Goal: Task Accomplishment & Management: Manage account settings

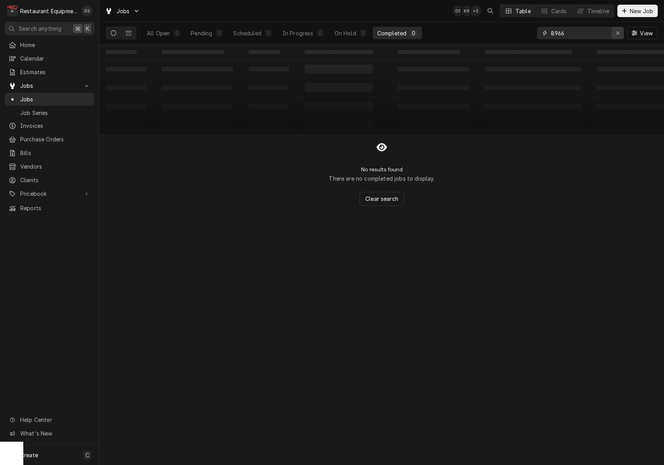
click at [618, 35] on icon "Erase input" at bounding box center [618, 32] width 4 height 5
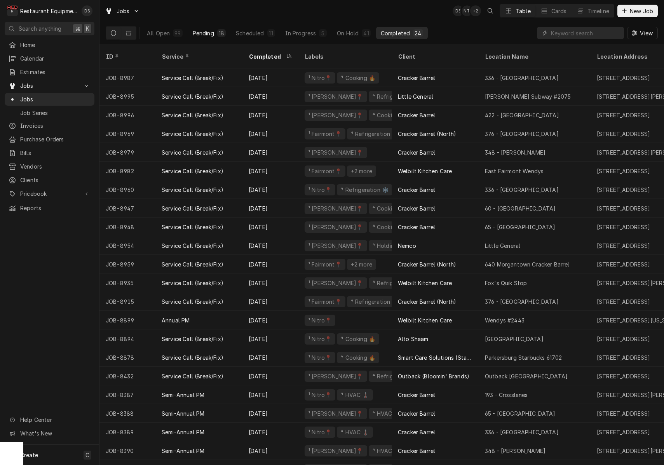
click at [205, 34] on div "Pending" at bounding box center [203, 33] width 21 height 8
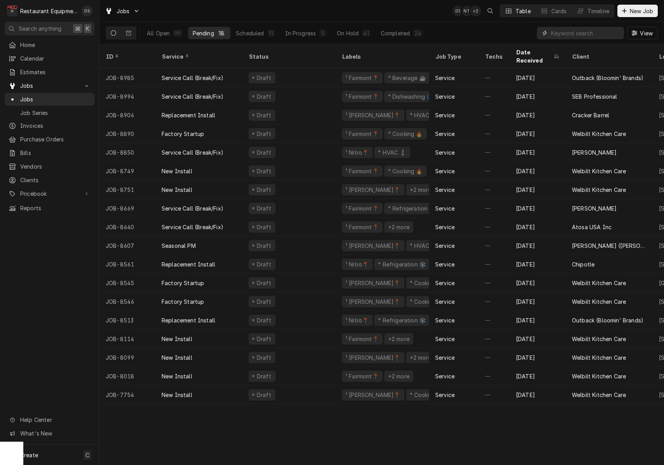
click at [579, 35] on input "Dynamic Content Wrapper" at bounding box center [585, 33] width 69 height 12
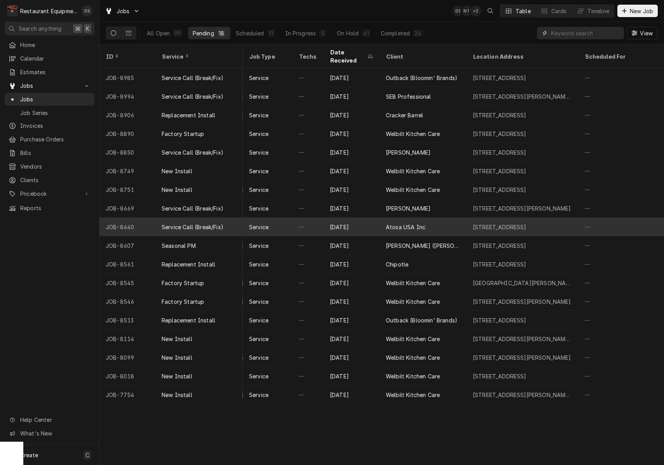
scroll to position [0, 218]
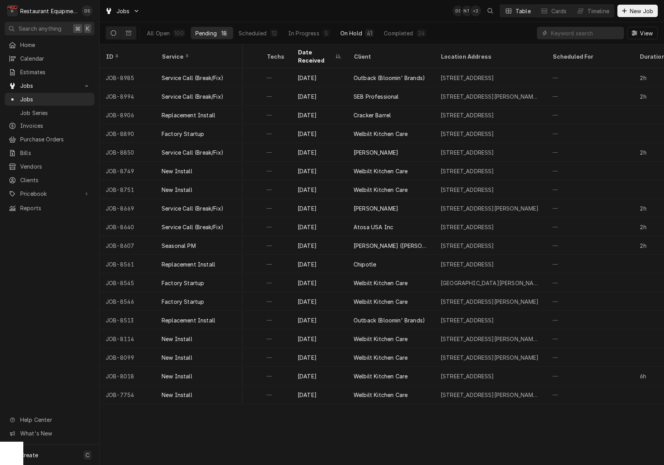
click at [349, 36] on div "On Hold" at bounding box center [351, 33] width 22 height 8
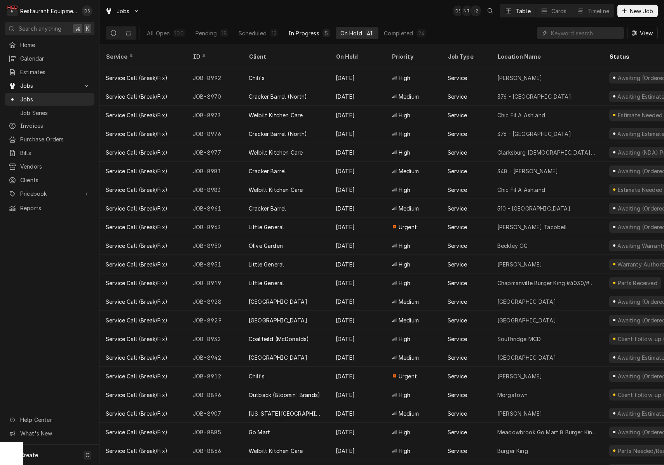
click at [314, 35] on div "In Progress" at bounding box center [303, 33] width 31 height 8
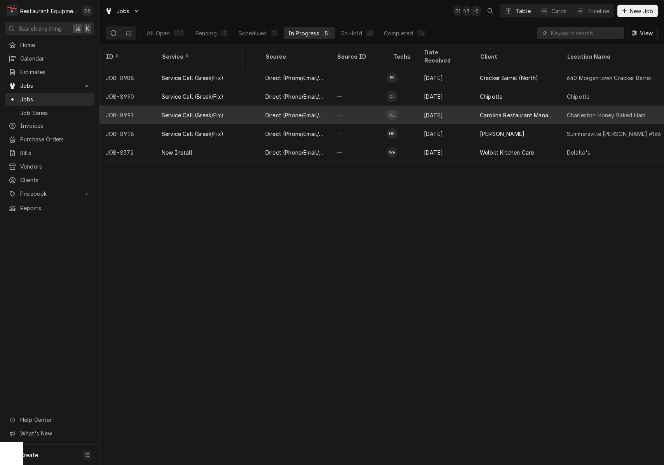
scroll to position [0, 274]
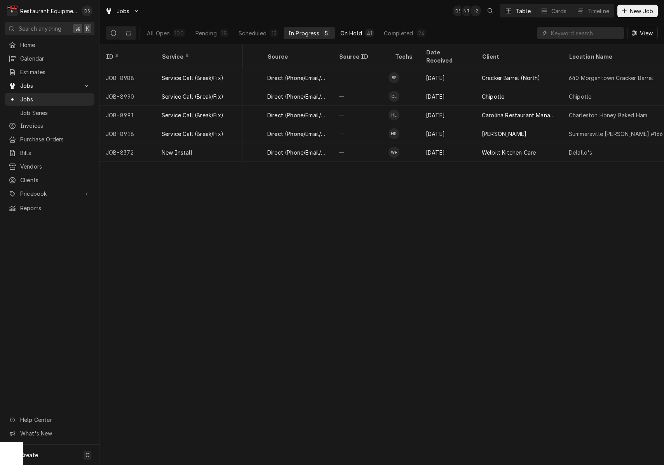
click at [352, 34] on div "On Hold" at bounding box center [351, 33] width 22 height 8
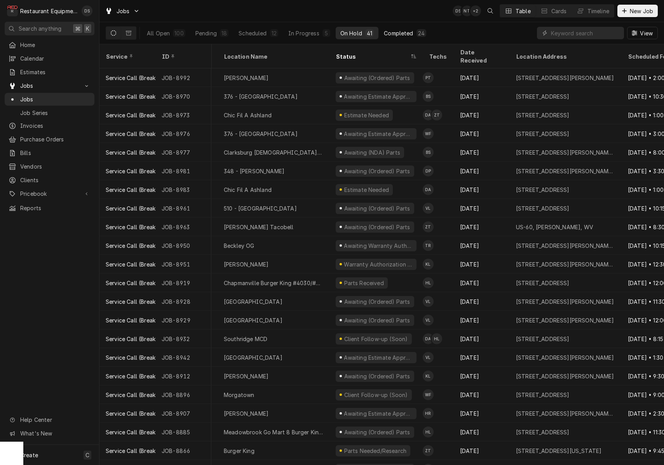
click at [384, 33] on div "Completed" at bounding box center [398, 33] width 29 height 8
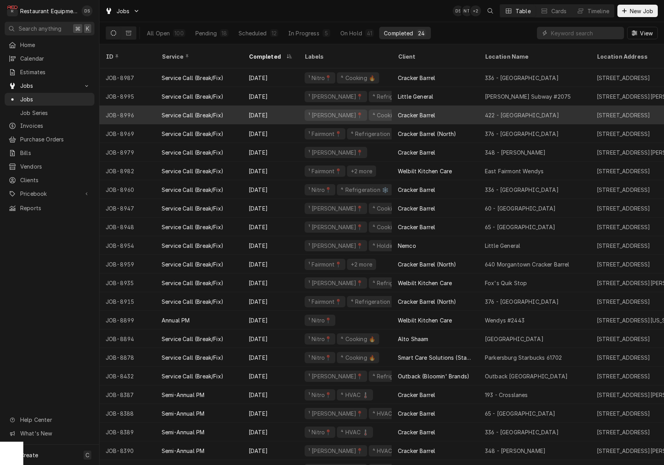
click at [447, 106] on div "Cracker Barrel" at bounding box center [435, 115] width 87 height 19
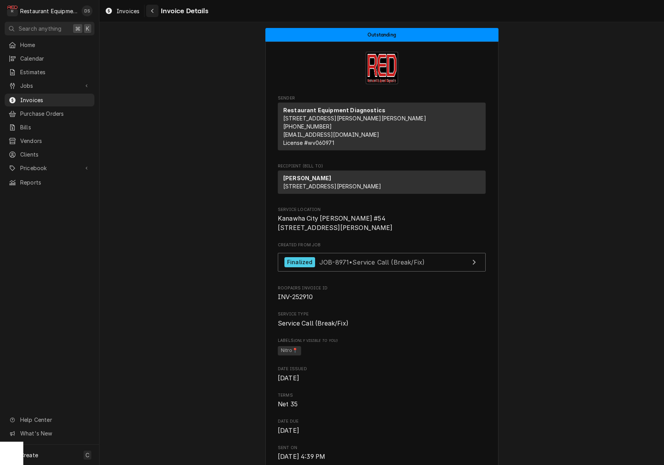
click at [152, 13] on div "Navigate back" at bounding box center [152, 11] width 8 height 8
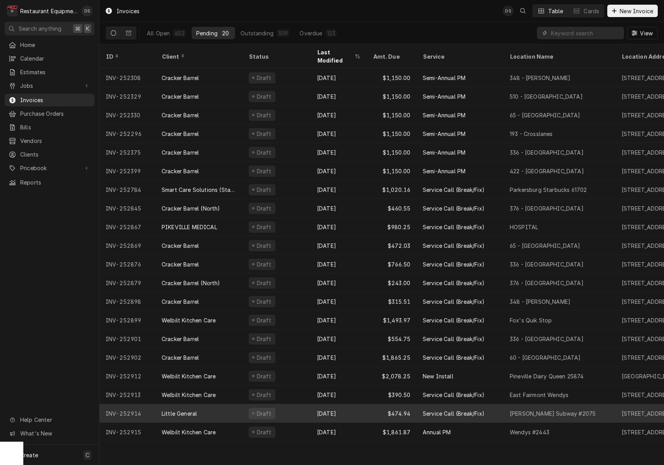
click at [312, 404] on div "[DATE]" at bounding box center [339, 413] width 56 height 19
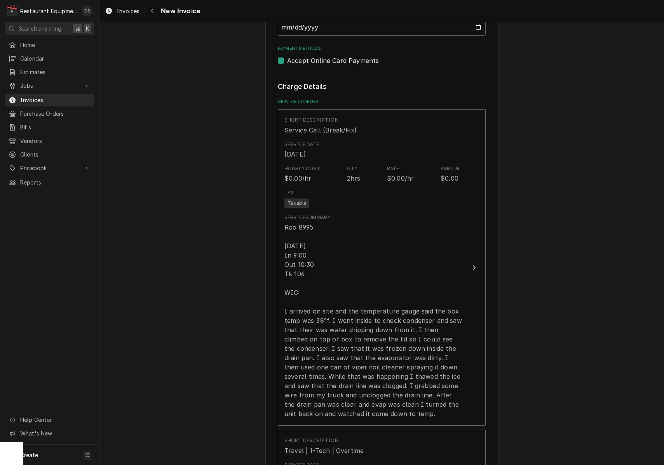
scroll to position [439, 0]
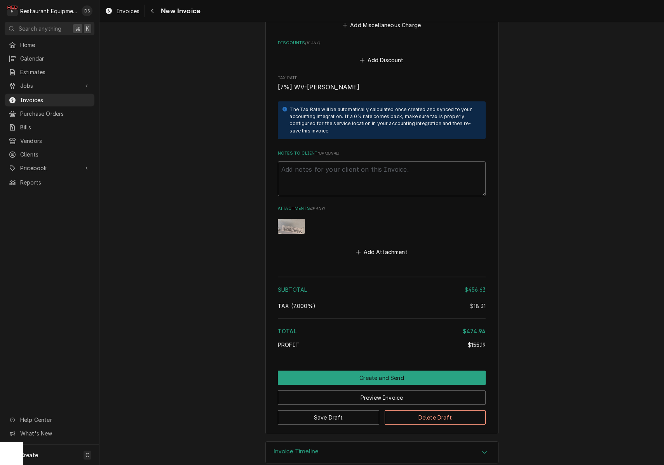
scroll to position [1432, 0]
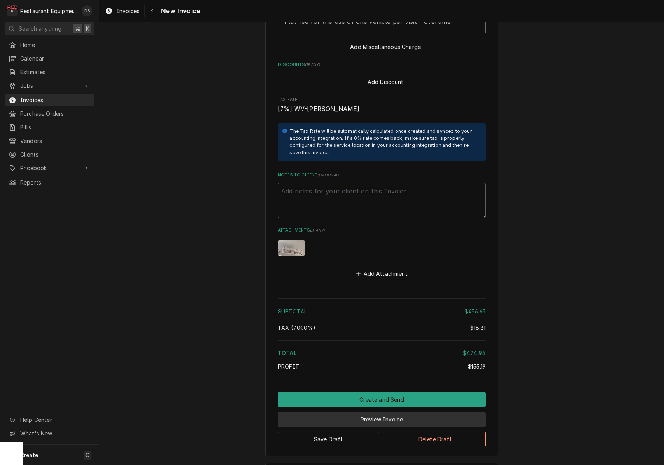
click at [367, 412] on button "Preview Invoice" at bounding box center [382, 419] width 208 height 14
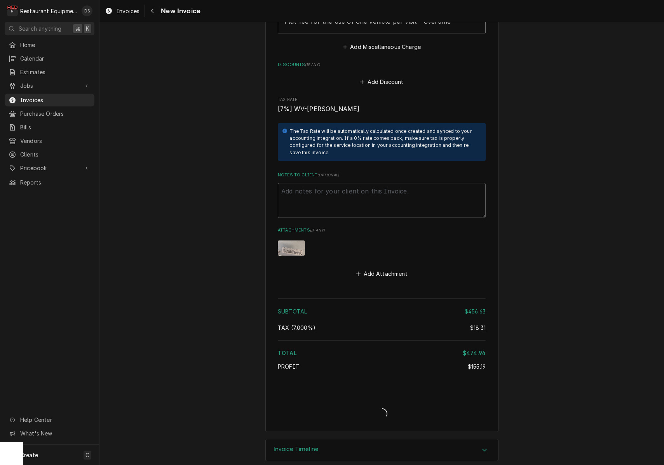
scroll to position [1430, 0]
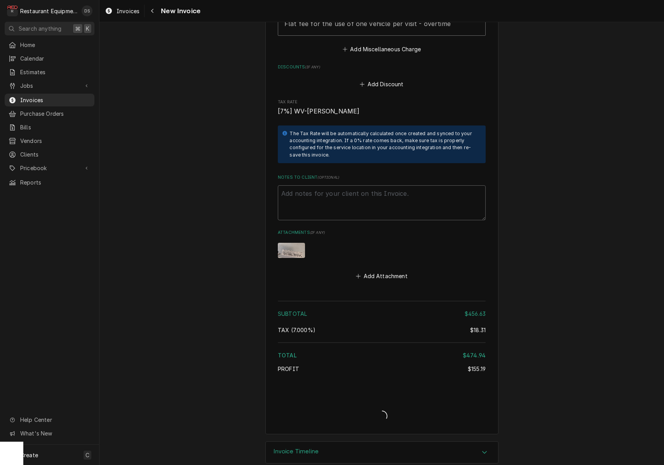
type textarea "x"
click at [154, 12] on div "Navigate back" at bounding box center [152, 11] width 8 height 8
click at [154, 12] on icon "Navigate back" at bounding box center [152, 10] width 3 height 5
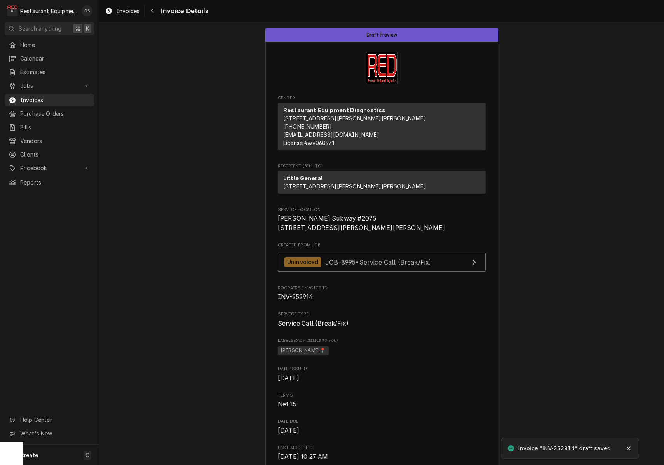
click at [154, 12] on icon "Navigate back" at bounding box center [152, 10] width 3 height 5
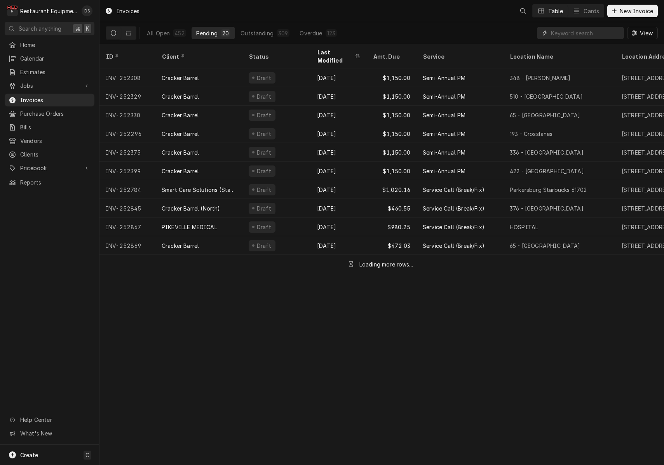
click at [568, 35] on input "Dynamic Content Wrapper" at bounding box center [585, 33] width 69 height 12
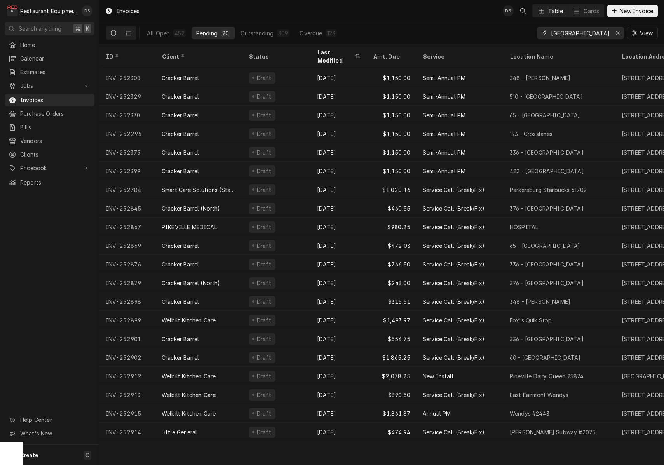
type input "south point"
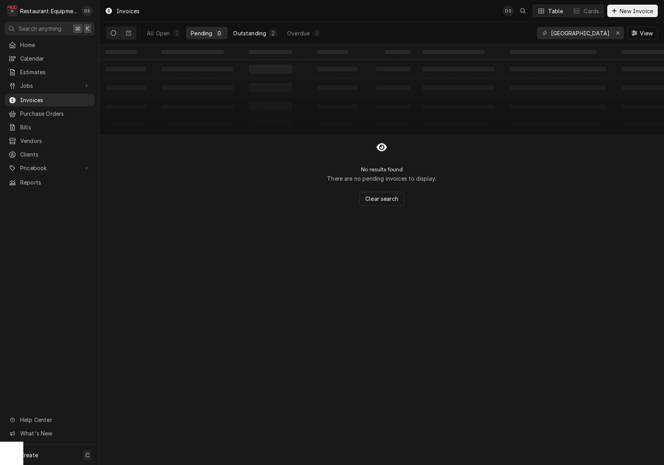
click at [244, 33] on div "Outstanding" at bounding box center [249, 33] width 33 height 8
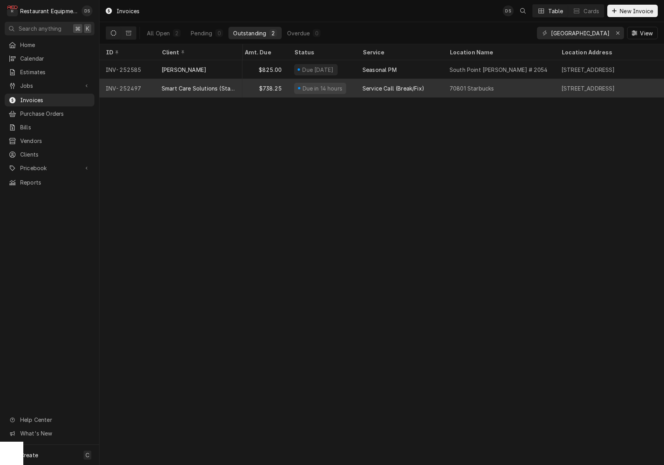
scroll to position [0, 210]
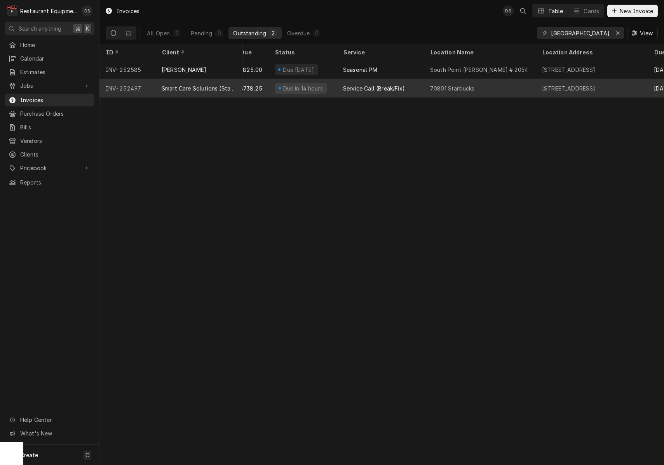
click at [529, 85] on div "70801 Starbucks" at bounding box center [480, 88] width 112 height 19
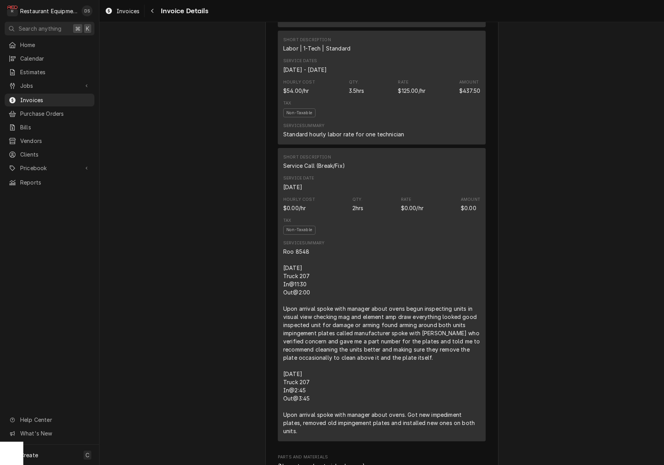
scroll to position [588, 0]
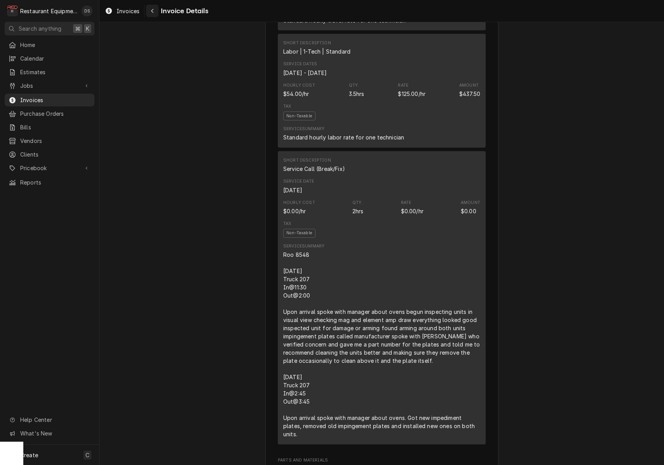
click at [151, 13] on div "Navigate back" at bounding box center [152, 11] width 8 height 8
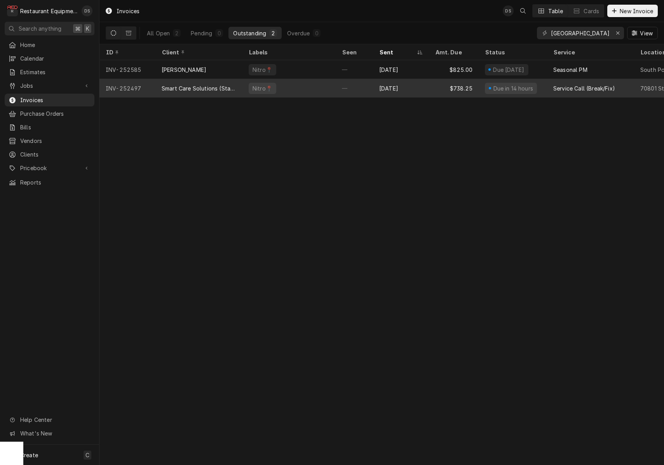
click at [330, 82] on div "Nitro📍" at bounding box center [288, 88] width 93 height 19
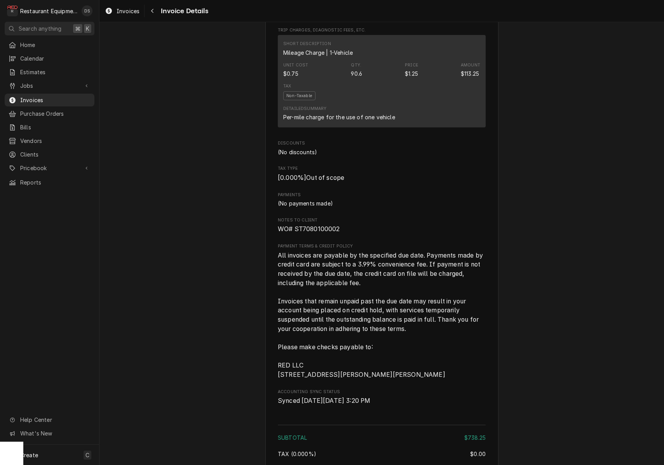
scroll to position [969, 0]
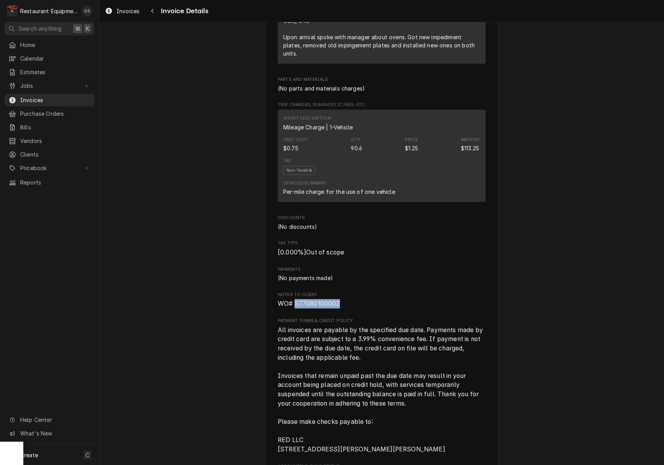
drag, startPoint x: 342, startPoint y: 315, endPoint x: 296, endPoint y: 315, distance: 45.5
click at [295, 309] on span "WO# ST7080100002" at bounding box center [382, 303] width 208 height 9
copy span "ST7080100002"
click at [148, 14] on div "Navigate back" at bounding box center [152, 11] width 8 height 8
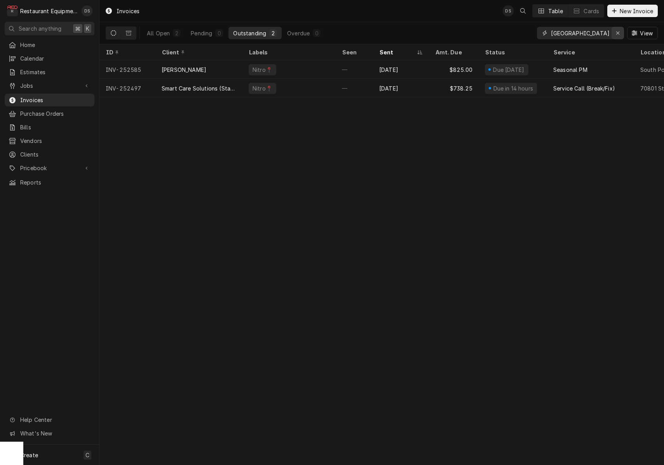
click at [619, 33] on icon "Erase input" at bounding box center [618, 32] width 4 height 5
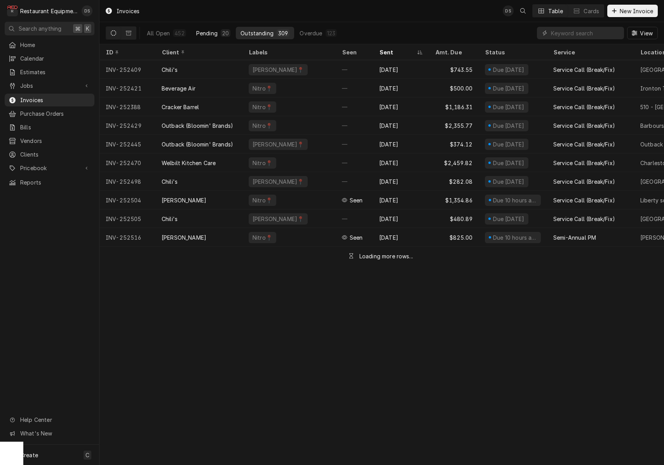
click at [204, 33] on div "Pending" at bounding box center [206, 33] width 21 height 8
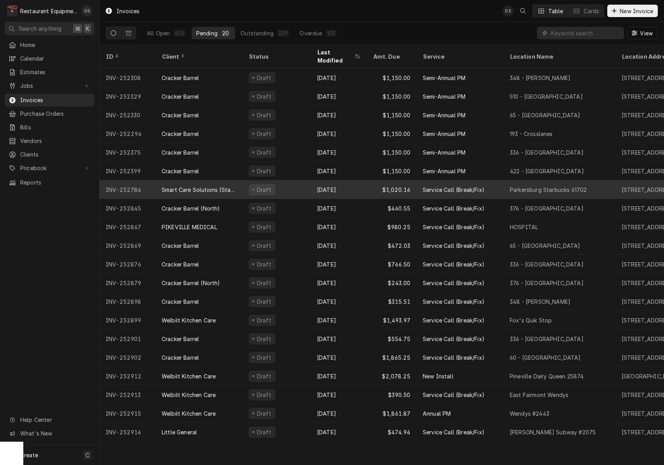
click at [274, 180] on div "Draft" at bounding box center [276, 189] width 68 height 19
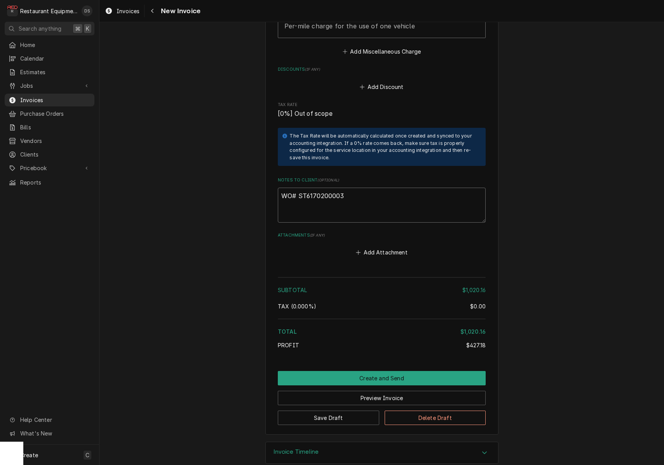
drag, startPoint x: 345, startPoint y: 184, endPoint x: 305, endPoint y: 185, distance: 40.0
click at [299, 188] on textarea "WO# ST6170200003" at bounding box center [382, 205] width 208 height 35
click at [351, 411] on button "Save Draft" at bounding box center [328, 418] width 101 height 14
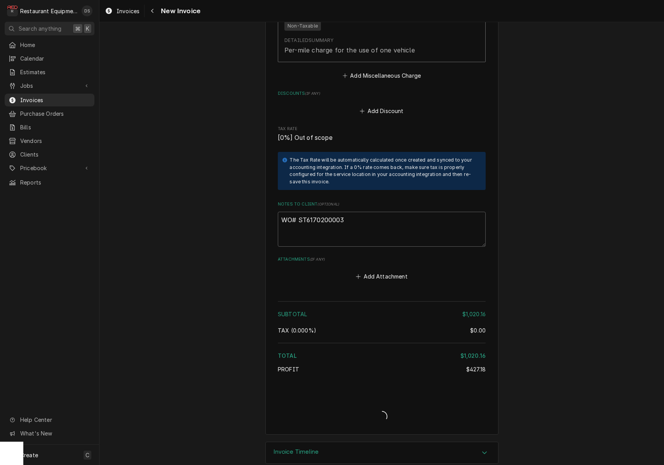
type textarea "x"
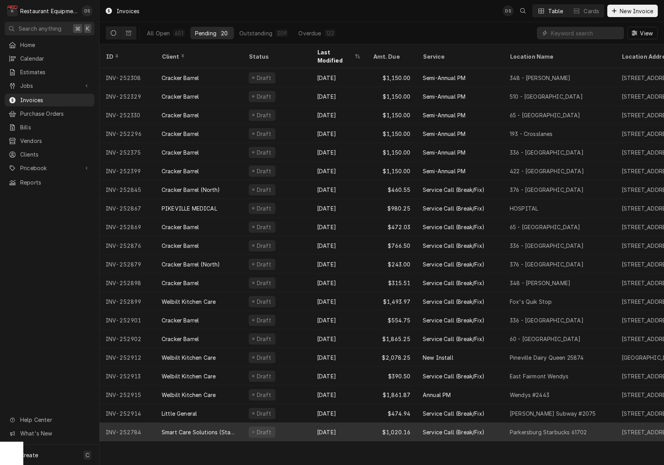
click at [218, 428] on div "Smart Care Solutions (Starbucks Corporate)" at bounding box center [199, 432] width 75 height 8
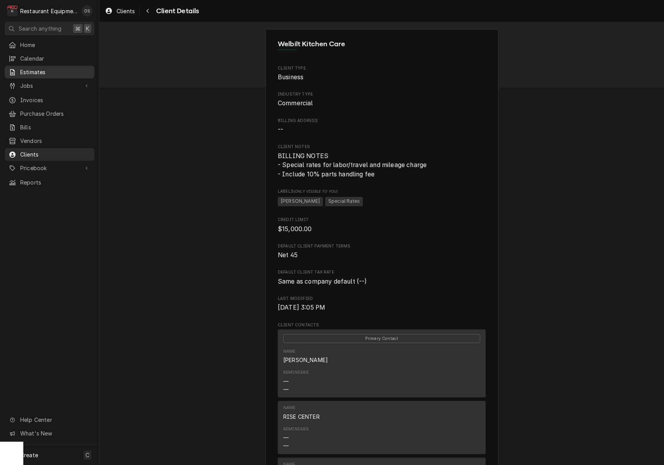
click at [26, 68] on span "Estimates" at bounding box center [55, 72] width 70 height 8
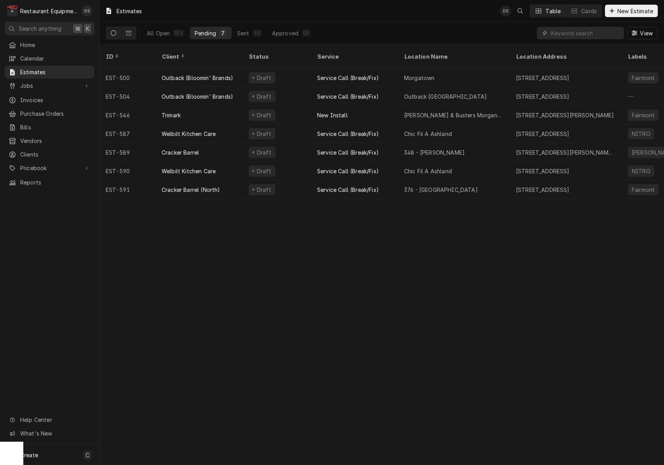
scroll to position [0, 2]
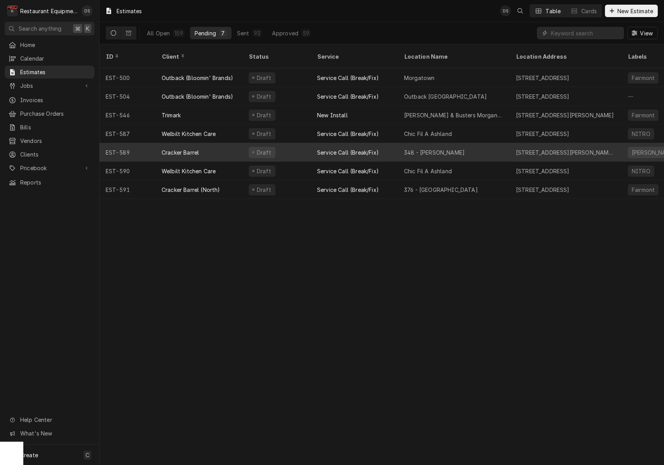
click at [286, 143] on div "Draft" at bounding box center [276, 152] width 68 height 19
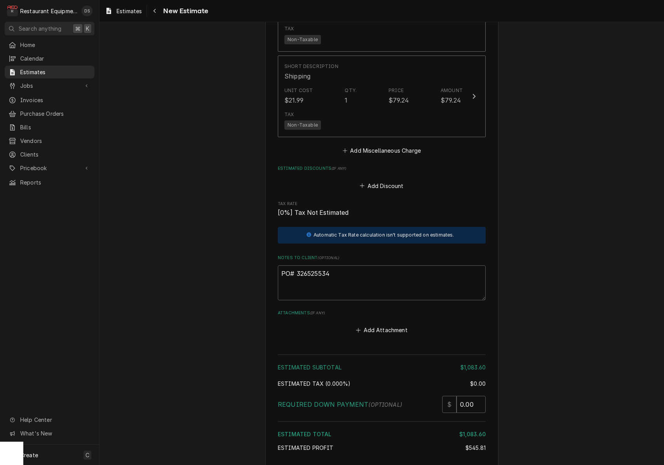
scroll to position [1415, 0]
drag, startPoint x: 334, startPoint y: 260, endPoint x: 298, endPoint y: 259, distance: 36.1
click at [298, 264] on textarea "PO# 326525534" at bounding box center [382, 281] width 208 height 35
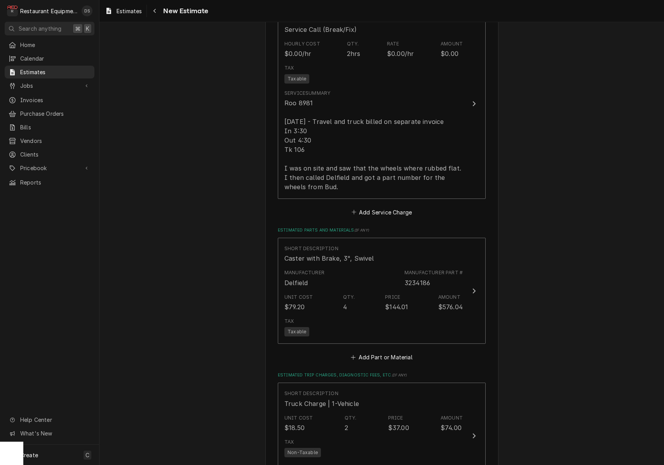
scroll to position [839, 0]
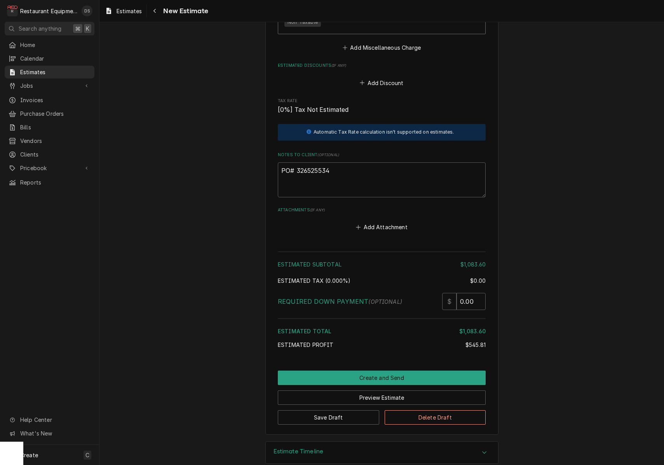
click at [396, 391] on button "Preview Estimate" at bounding box center [382, 398] width 208 height 14
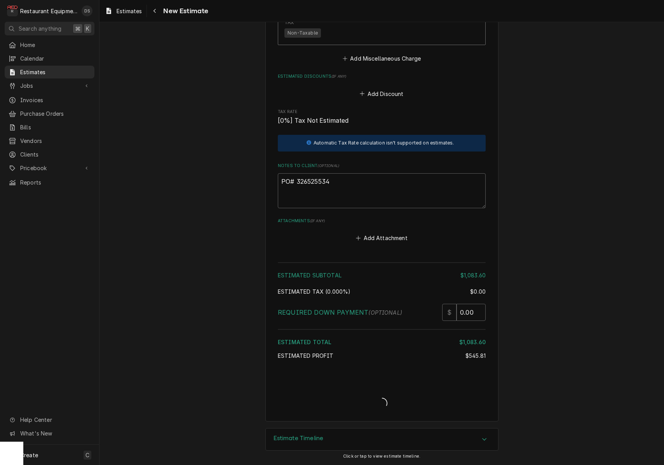
scroll to position [1492, 0]
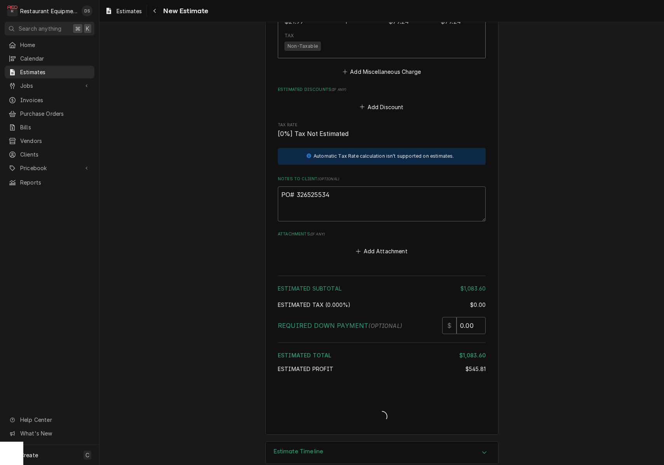
type textarea "x"
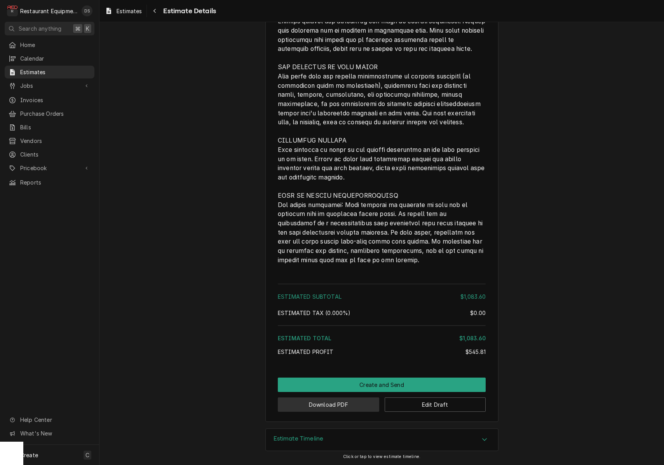
click at [344, 403] on button "Download PDF" at bounding box center [328, 405] width 101 height 14
click at [460, 406] on button "Edit Draft" at bounding box center [435, 405] width 101 height 14
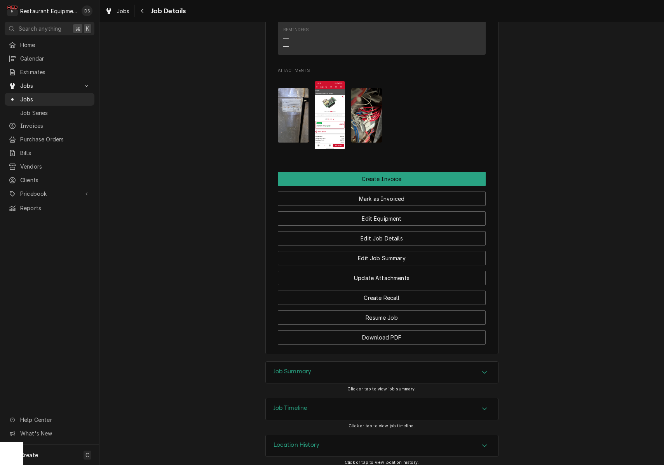
drag, startPoint x: 344, startPoint y: 373, endPoint x: 346, endPoint y: 357, distance: 16.1
click at [343, 372] on div "Job Summary" at bounding box center [382, 373] width 232 height 22
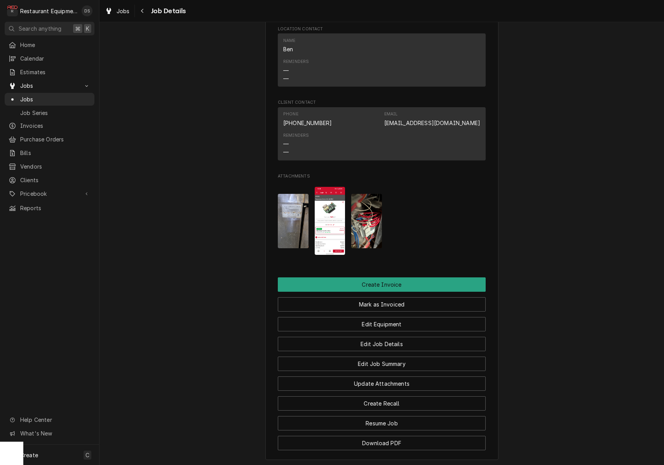
scroll to position [626, 0]
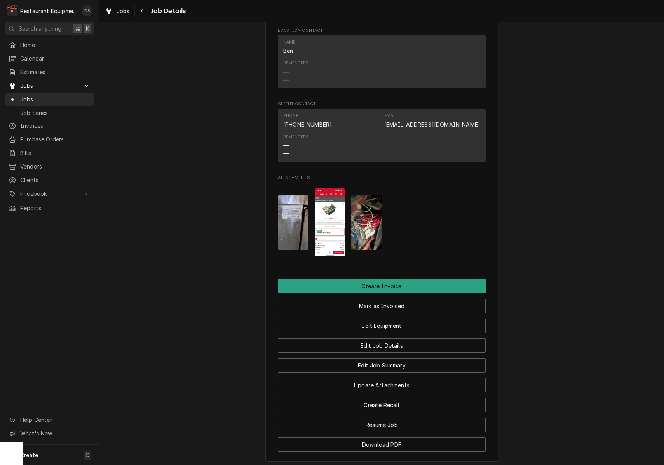
click at [329, 232] on img "Attachments" at bounding box center [330, 222] width 31 height 68
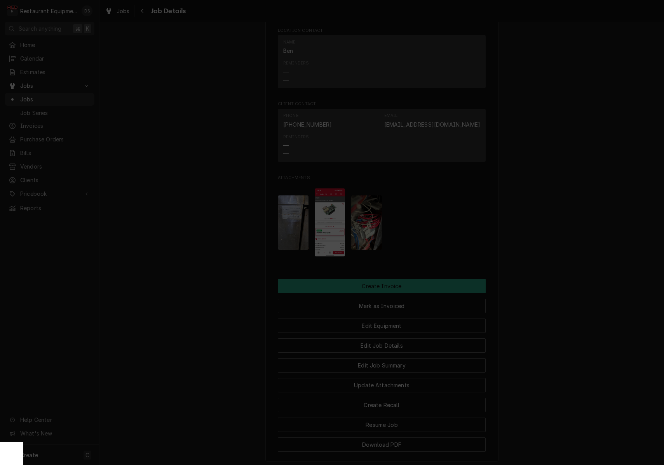
drag, startPoint x: 389, startPoint y: 335, endPoint x: 400, endPoint y: 335, distance: 10.9
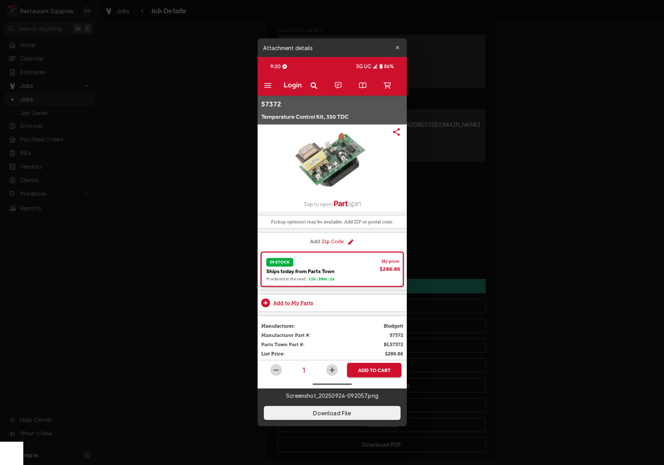
click at [398, 48] on icon "button" at bounding box center [397, 47] width 4 height 5
click at [398, 48] on div "Name Ben" at bounding box center [381, 47] width 197 height 21
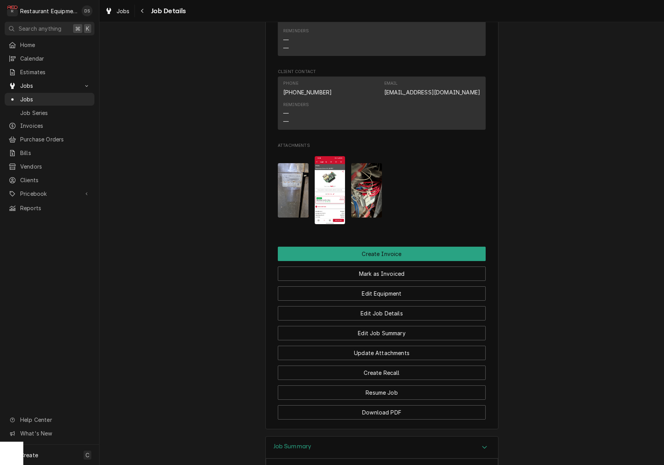
scroll to position [647, 0]
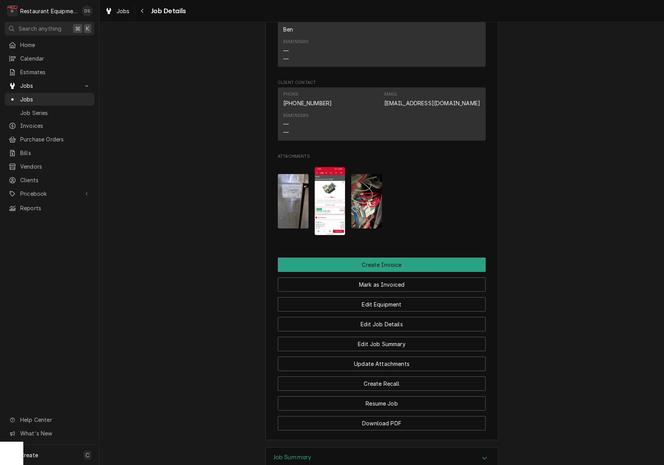
click at [284, 190] on img "Attachments" at bounding box center [293, 201] width 31 height 54
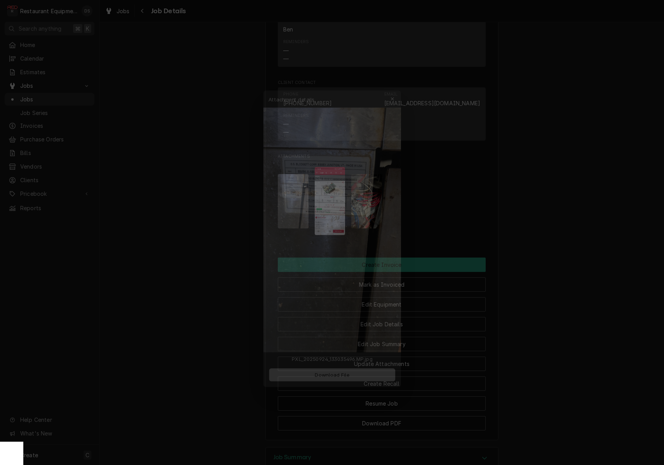
click at [358, 380] on button "Download File" at bounding box center [332, 380] width 137 height 14
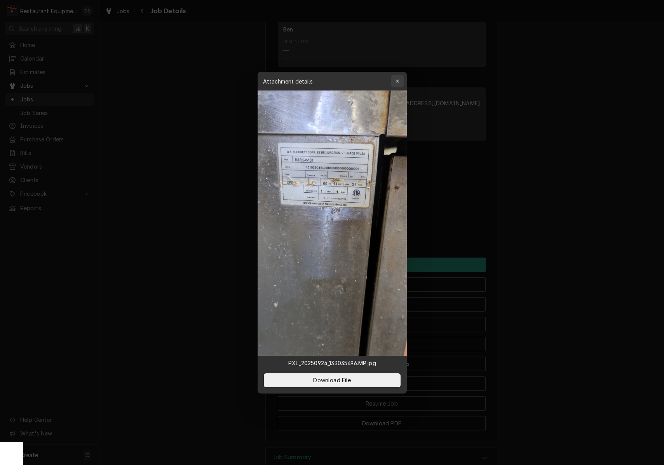
click at [398, 81] on icon "button" at bounding box center [397, 80] width 3 height 3
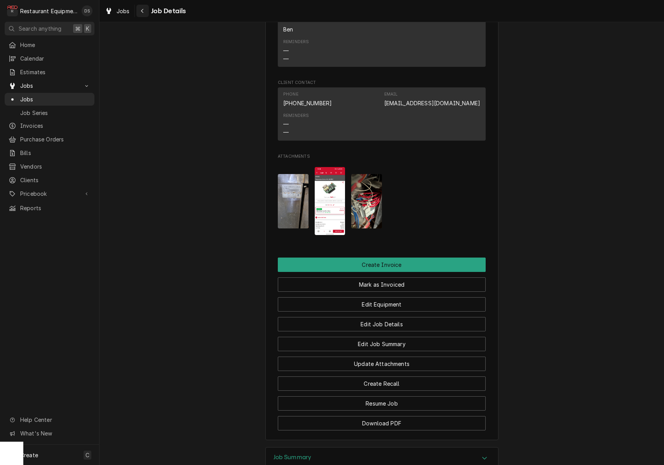
click at [144, 12] on icon "Navigate back" at bounding box center [142, 10] width 3 height 5
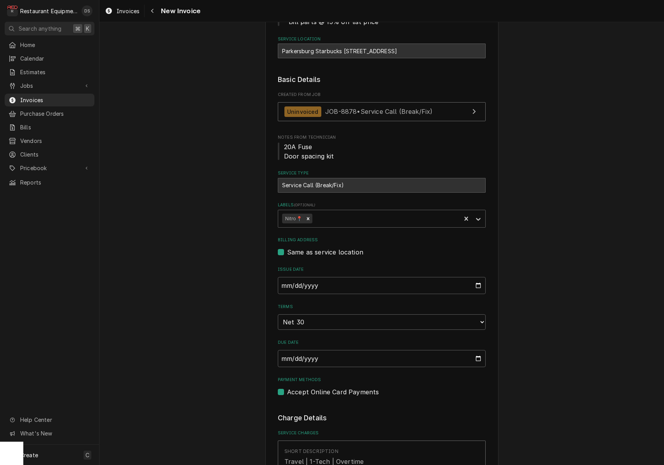
scroll to position [125, 0]
click at [316, 286] on input "2025-09-15" at bounding box center [382, 284] width 208 height 17
type input "2025-09-23"
drag, startPoint x: 588, startPoint y: 311, endPoint x: 443, endPoint y: 300, distance: 145.7
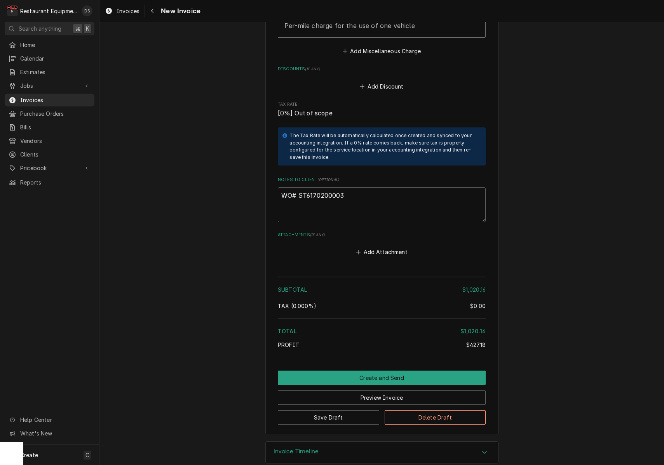
scroll to position [1619, 0]
drag, startPoint x: 350, startPoint y: 184, endPoint x: 299, endPoint y: 185, distance: 50.9
click at [299, 188] on textarea "WO# ST6170200003" at bounding box center [382, 205] width 208 height 35
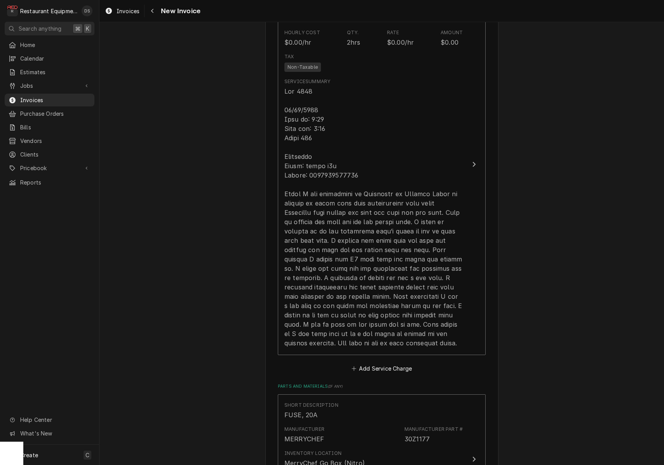
scroll to position [878, 0]
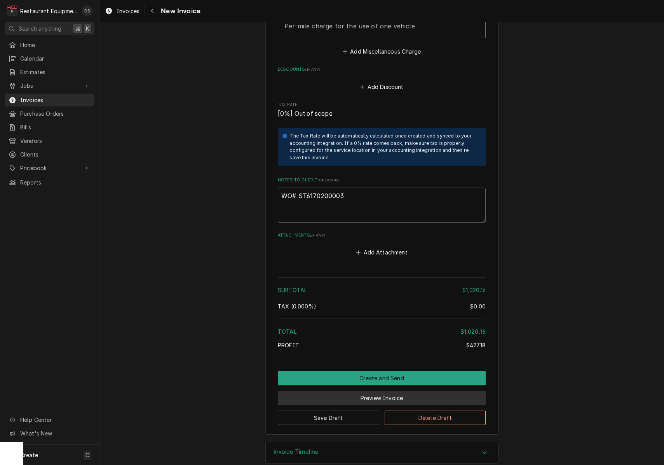
click at [380, 391] on button "Preview Invoice" at bounding box center [382, 398] width 208 height 14
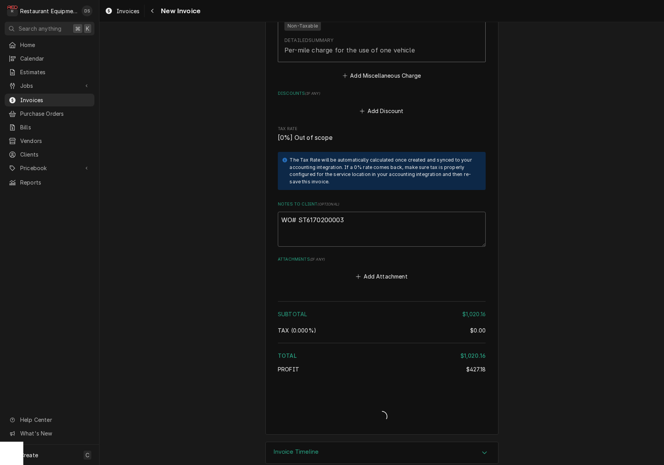
type textarea "x"
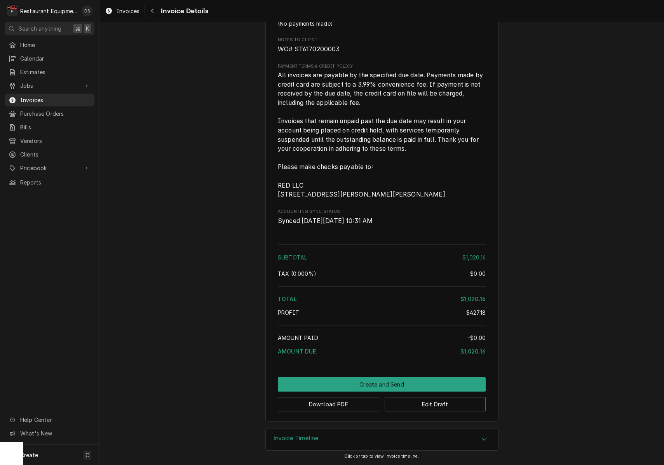
scroll to position [1424, 0]
click at [442, 408] on button "Edit Draft" at bounding box center [435, 404] width 101 height 14
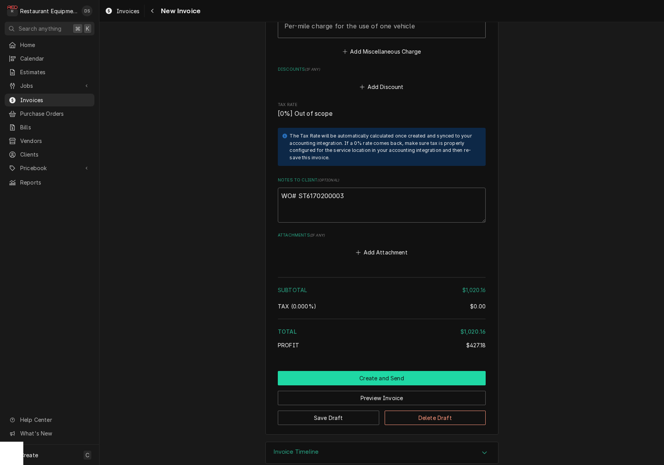
click at [368, 371] on button "Create and Send" at bounding box center [382, 378] width 208 height 14
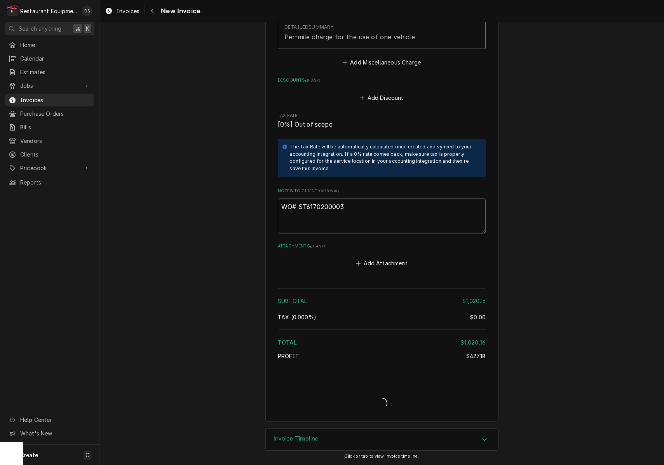
type textarea "x"
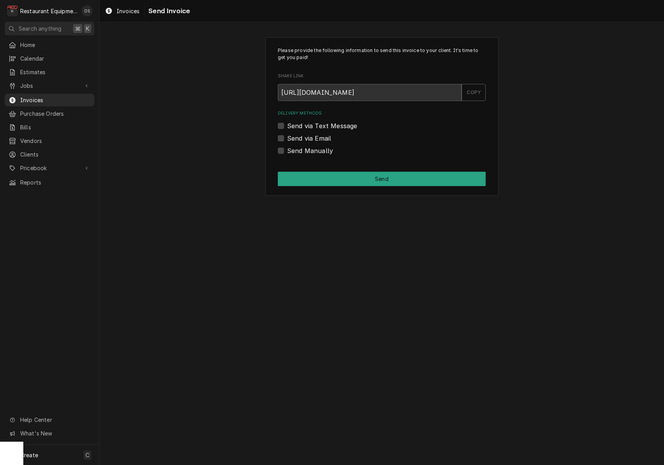
click at [284, 153] on div "Send Manually" at bounding box center [382, 150] width 208 height 9
click at [287, 151] on label "Send Manually" at bounding box center [310, 150] width 46 height 9
click at [287, 151] on input "Send Manually" at bounding box center [391, 154] width 208 height 17
checkbox input "true"
click at [330, 176] on button "Send" at bounding box center [382, 179] width 208 height 14
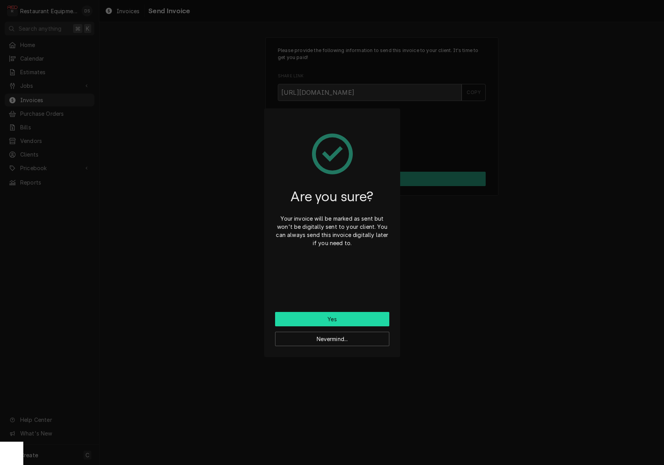
click at [338, 315] on button "Yes" at bounding box center [332, 319] width 114 height 14
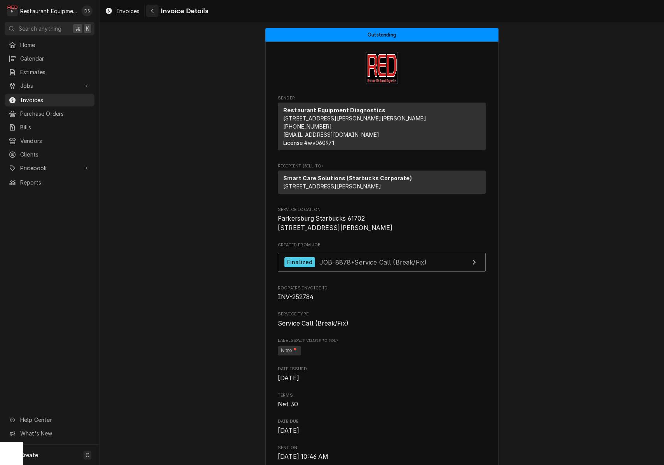
click at [150, 11] on div "Navigate back" at bounding box center [152, 11] width 8 height 8
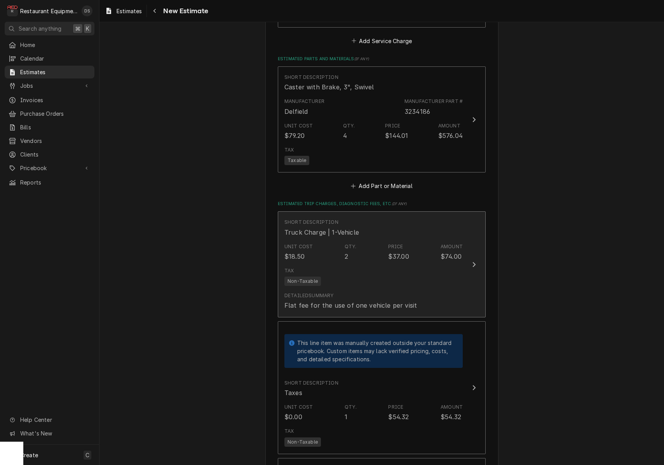
scroll to position [920, 0]
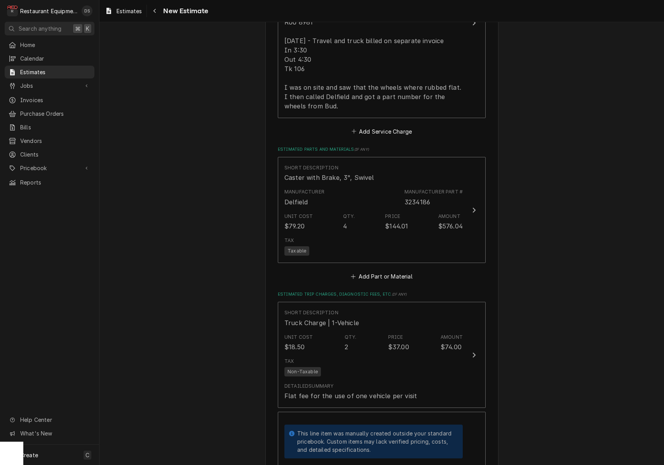
click at [393, 365] on div "Tax Non-Taxable" at bounding box center [373, 367] width 178 height 25
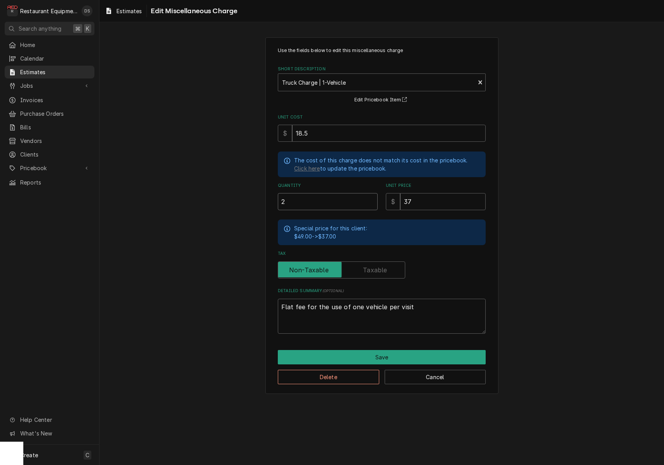
drag, startPoint x: 298, startPoint y: 197, endPoint x: 250, endPoint y: 197, distance: 47.8
click at [250, 197] on div "Use the fields below to edit this miscellaneous charge Short Description Truck …" at bounding box center [381, 215] width 565 height 371
type textarea "x"
type input "1"
type textarea "x"
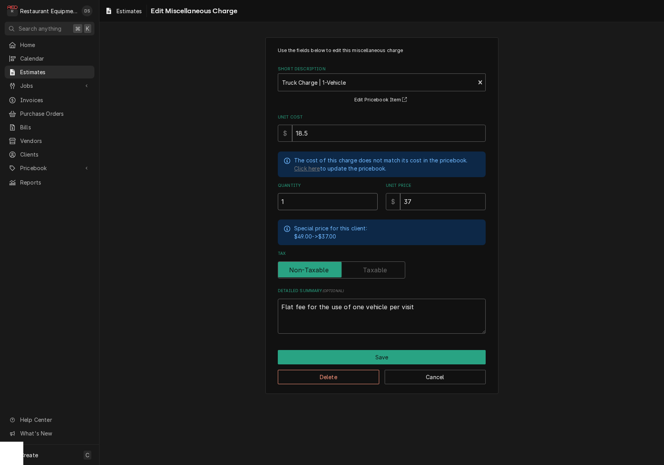
type input "1"
click at [383, 353] on button "Save" at bounding box center [382, 357] width 208 height 14
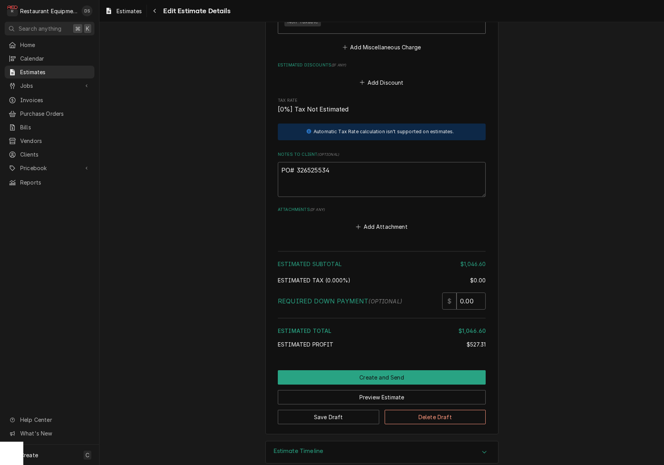
scroll to position [1516, 0]
click at [372, 391] on button "Preview Estimate" at bounding box center [382, 398] width 208 height 14
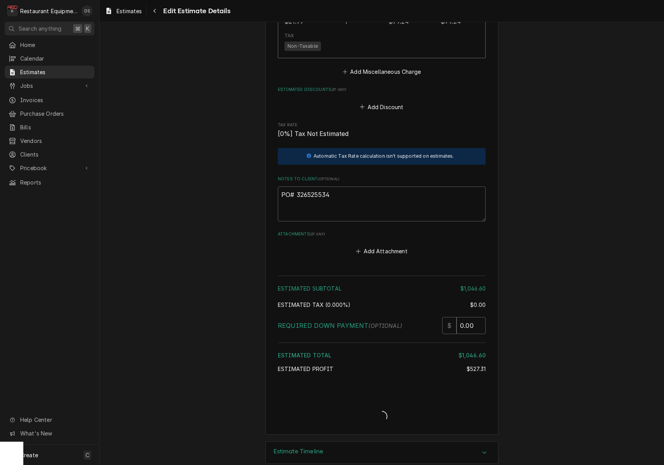
type textarea "x"
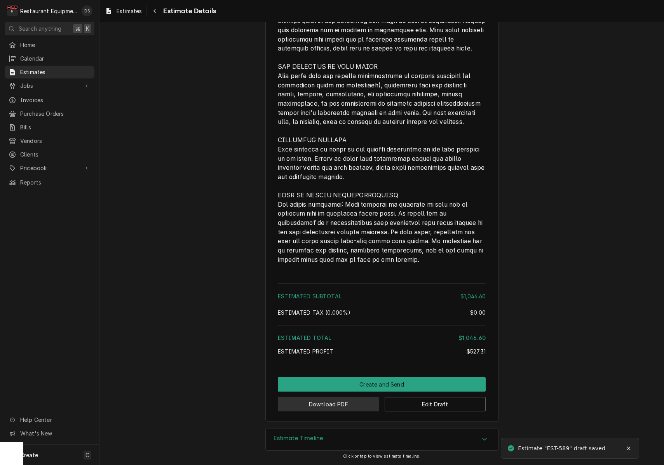
scroll to position [1376, 0]
click at [338, 404] on button "Download PDF" at bounding box center [328, 405] width 101 height 14
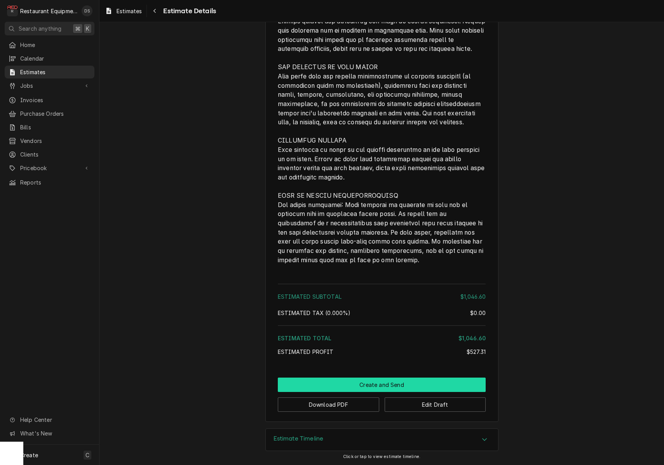
click at [398, 385] on button "Create and Send" at bounding box center [382, 385] width 208 height 14
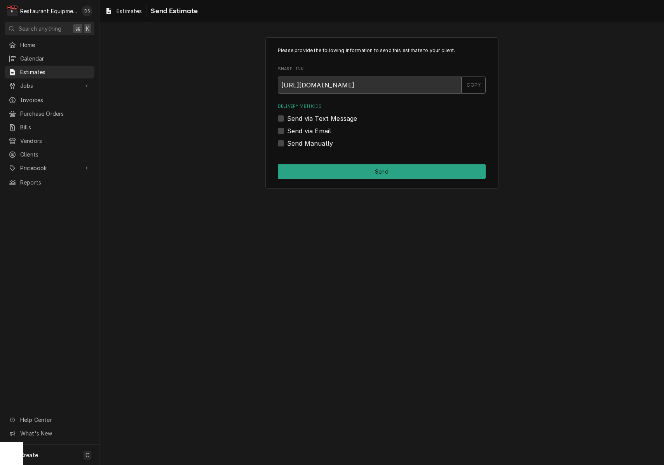
drag, startPoint x: 281, startPoint y: 143, endPoint x: 284, endPoint y: 151, distance: 8.9
click at [287, 143] on label "Send Manually" at bounding box center [310, 143] width 46 height 9
click at [287, 143] on input "Send Manually" at bounding box center [391, 147] width 208 height 17
checkbox input "true"
click at [330, 166] on button "Send" at bounding box center [382, 171] width 208 height 14
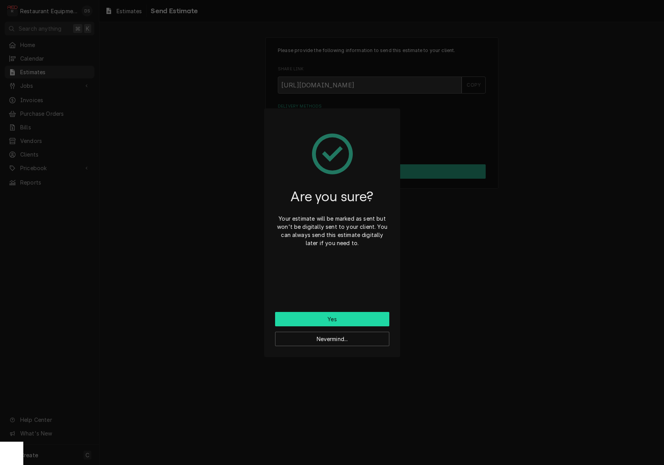
click at [345, 314] on button "Yes" at bounding box center [332, 319] width 114 height 14
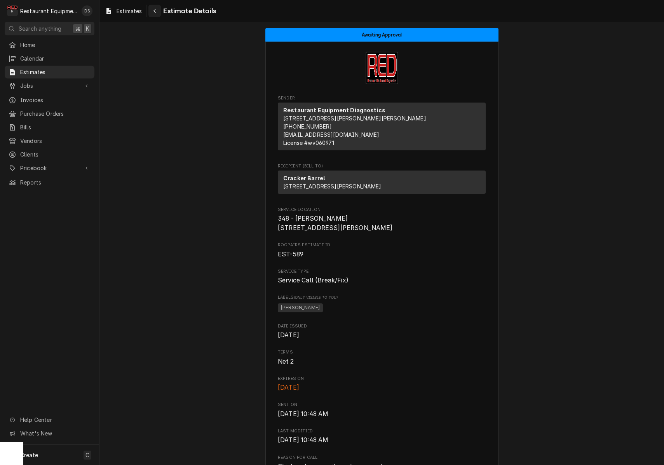
click at [155, 12] on icon "Navigate back" at bounding box center [154, 10] width 3 height 5
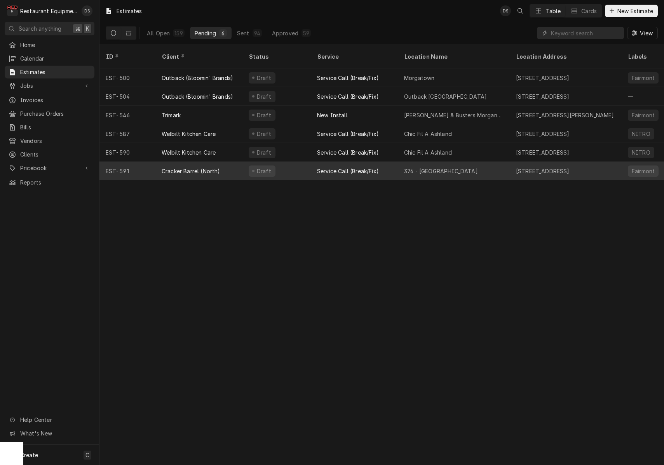
click at [295, 166] on div "Draft" at bounding box center [276, 171] width 68 height 19
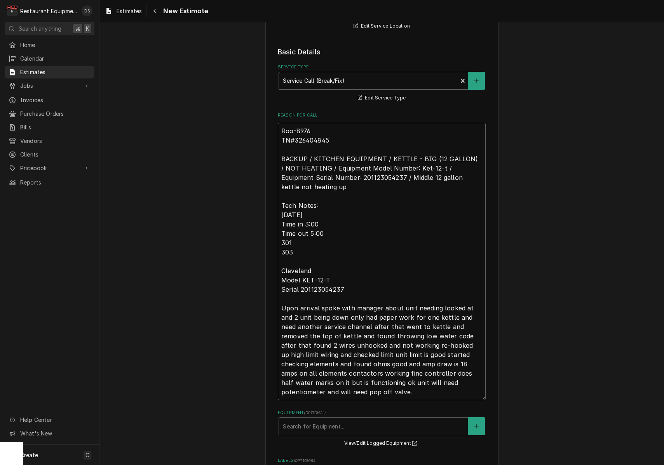
scroll to position [166, 0]
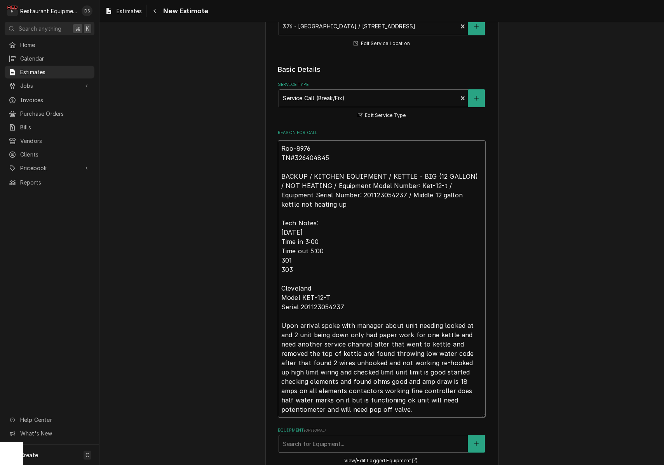
drag, startPoint x: 333, startPoint y: 155, endPoint x: 297, endPoint y: 155, distance: 36.5
click at [296, 155] on textarea "Roo-8976 TN#326404845 BACKUP / KITCHEN EQUIPMENT / KETTLE - BIG (12 GALLON) / N…" at bounding box center [382, 278] width 208 height 277
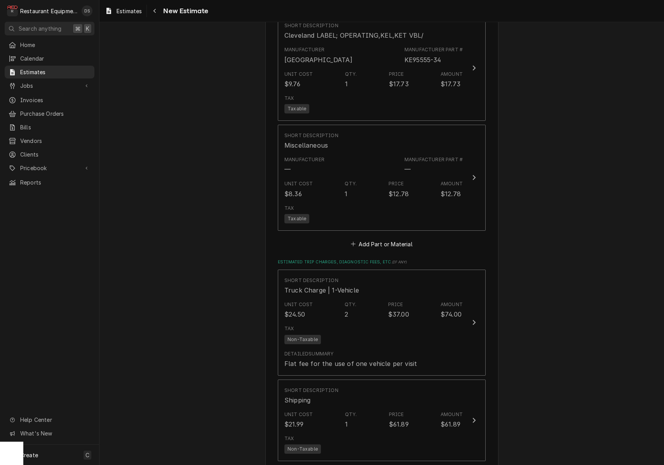
scroll to position [1523, 0]
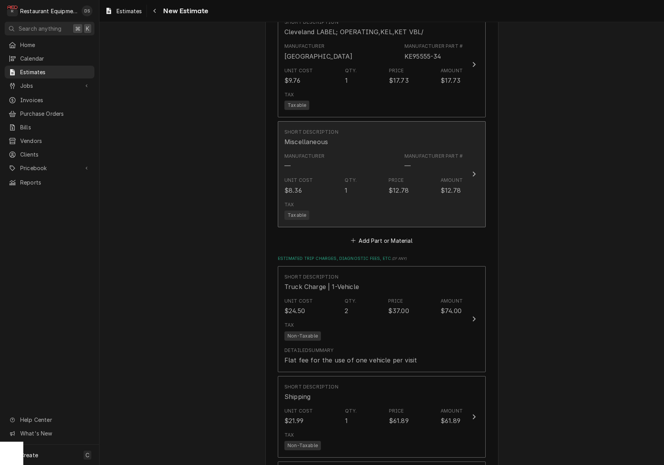
click at [411, 198] on div "Tax Taxable" at bounding box center [373, 210] width 178 height 25
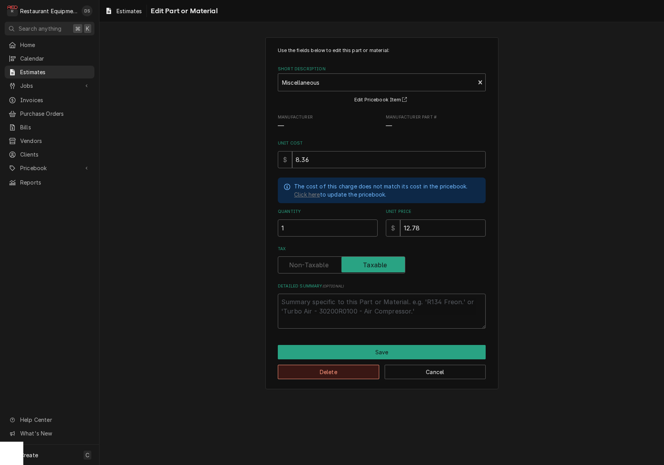
click at [345, 372] on button "Delete" at bounding box center [328, 372] width 101 height 14
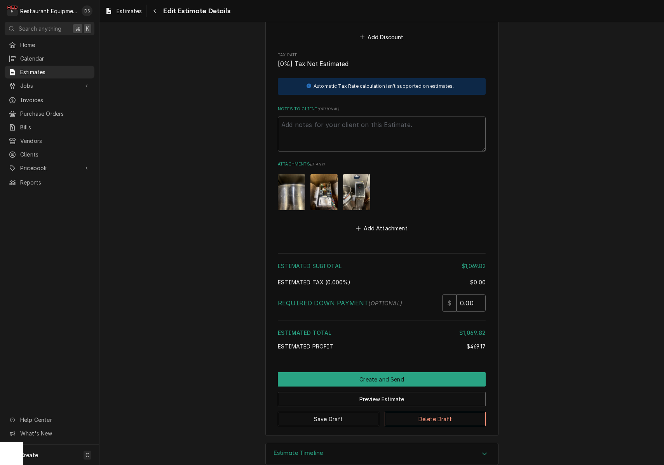
scroll to position [2019, 0]
click at [401, 393] on button "Preview Estimate" at bounding box center [382, 400] width 208 height 14
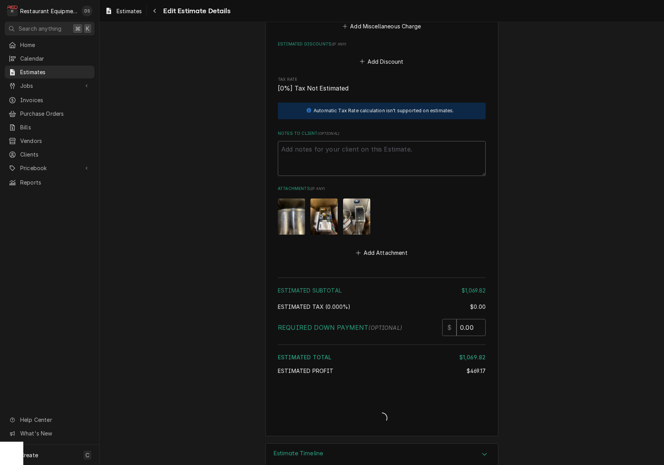
type textarea "x"
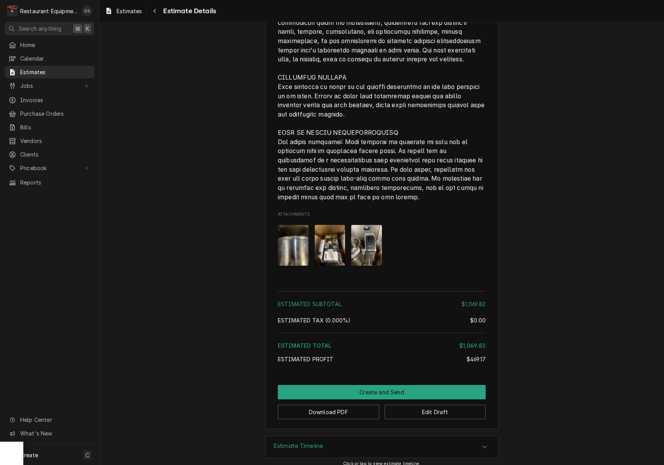
scroll to position [1682, 0]
click at [344, 405] on button "Download PDF" at bounding box center [328, 412] width 101 height 14
click at [158, 10] on div "Navigate back" at bounding box center [155, 11] width 8 height 8
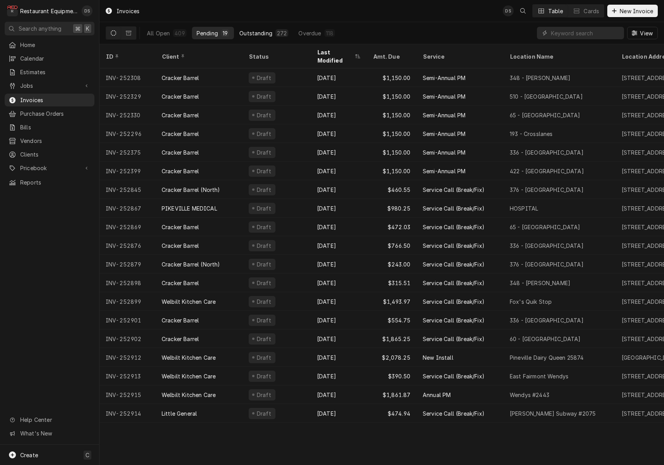
click at [155, 29] on button "All Open 409" at bounding box center [166, 33] width 49 height 12
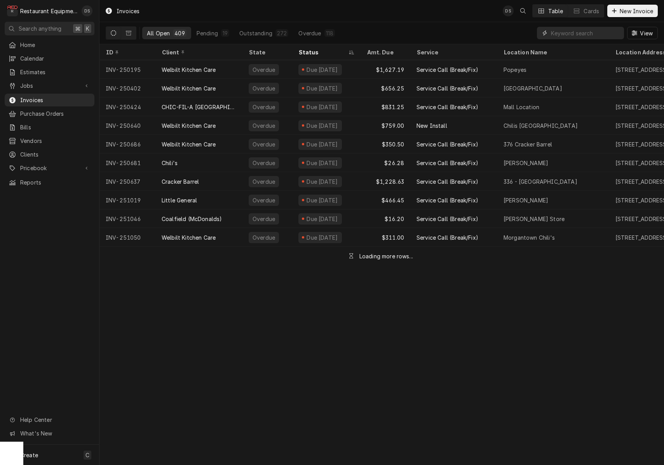
click at [579, 32] on input "Dynamic Content Wrapper" at bounding box center [585, 33] width 69 height 12
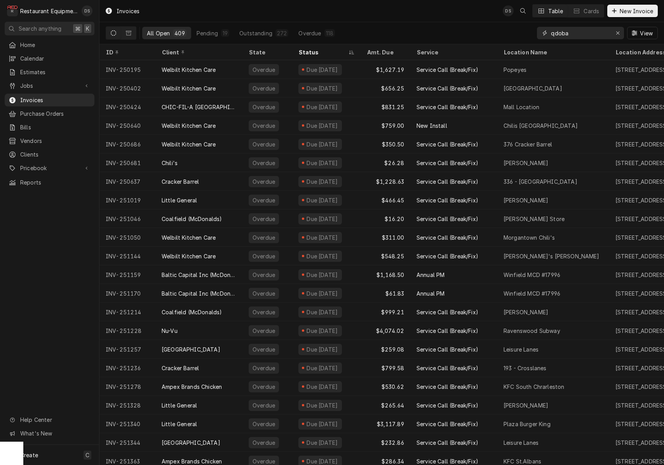
type input "qdoba"
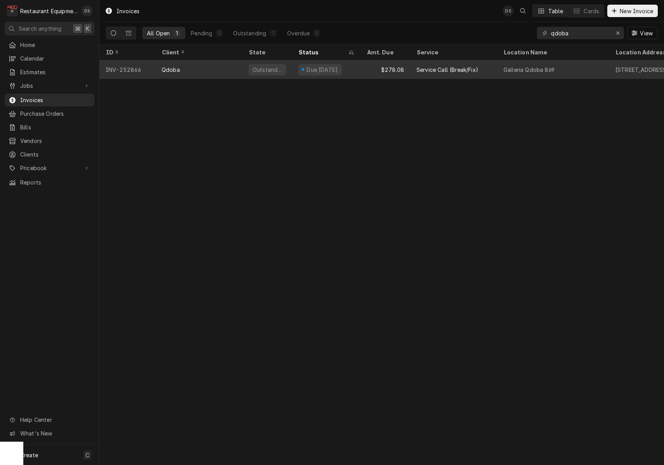
click at [349, 70] on div "Due [DATE]" at bounding box center [326, 69] width 68 height 19
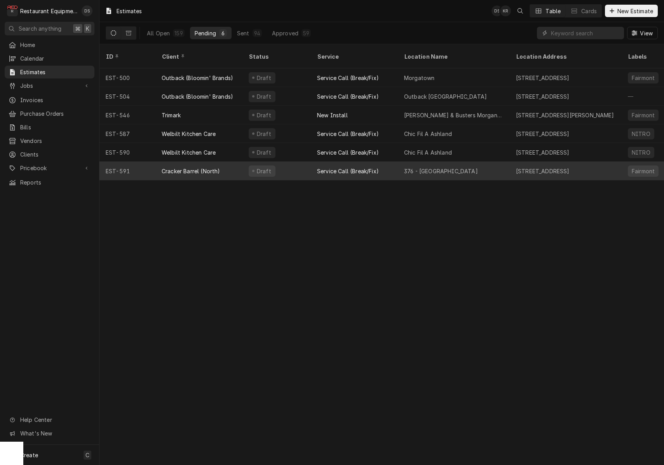
click at [316, 166] on div "Service Call (Break/Fix)" at bounding box center [354, 171] width 87 height 19
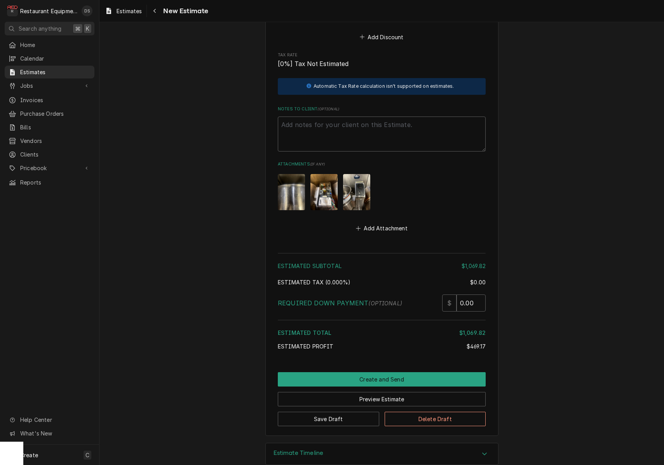
scroll to position [2019, 0]
click at [387, 373] on button "Create and Send" at bounding box center [382, 380] width 208 height 14
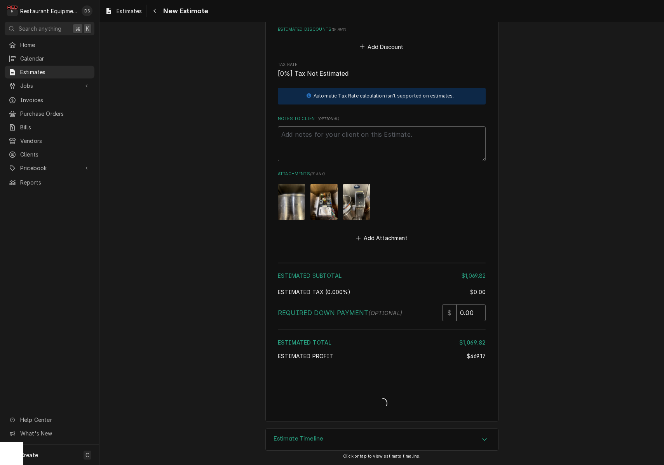
scroll to position [1995, 0]
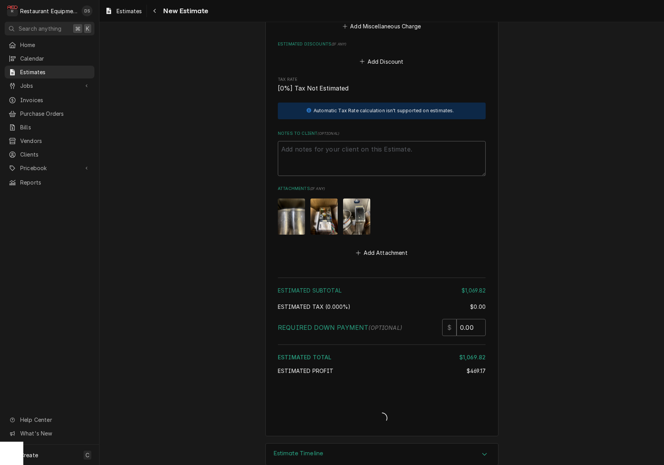
type textarea "x"
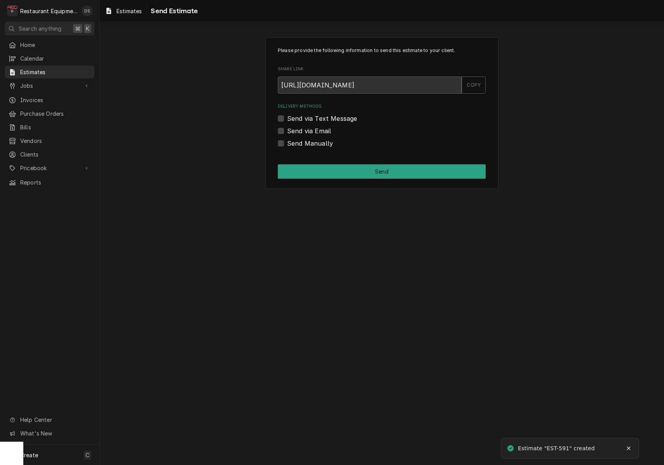
click at [279, 147] on div "Send Manually" at bounding box center [382, 143] width 208 height 9
click at [287, 145] on label "Send Manually" at bounding box center [310, 143] width 46 height 9
click at [287, 145] on input "Send Manually" at bounding box center [391, 147] width 208 height 17
checkbox input "true"
click at [343, 167] on button "Send" at bounding box center [382, 171] width 208 height 14
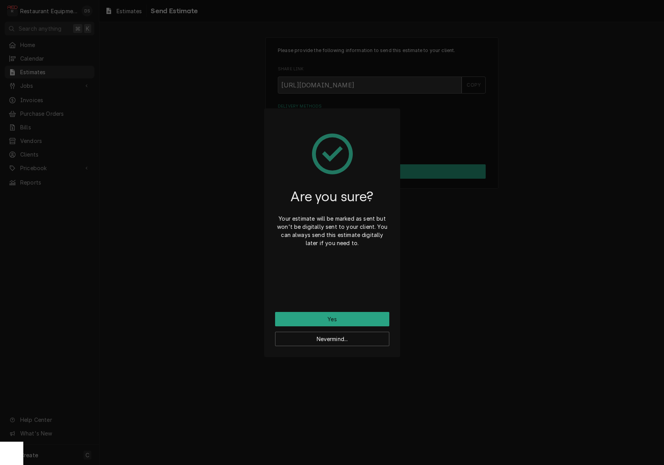
click at [359, 317] on button "Yes" at bounding box center [332, 319] width 114 height 14
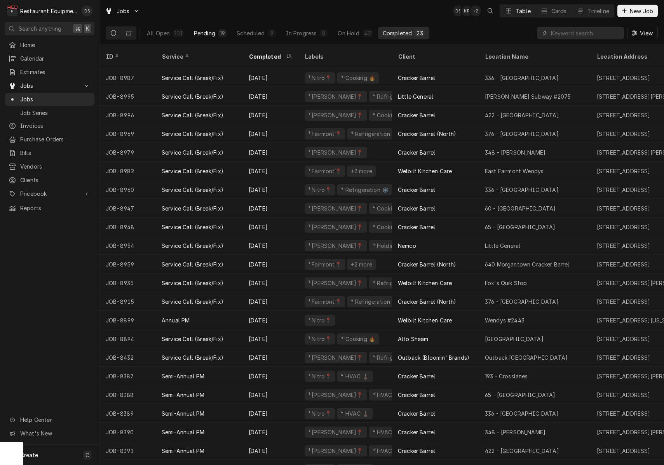
click at [209, 35] on div "Pending" at bounding box center [204, 33] width 21 height 8
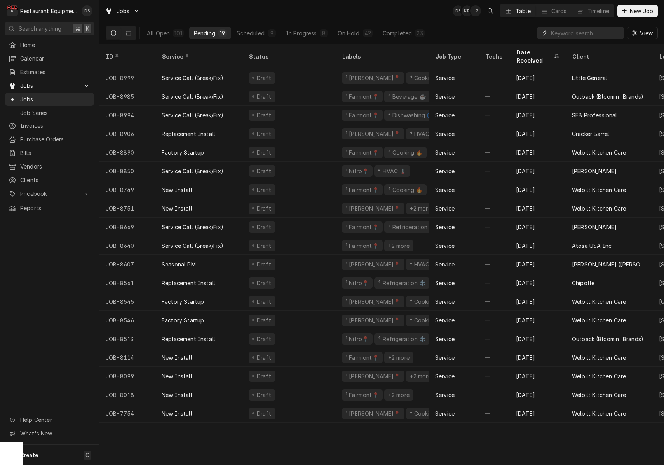
click at [586, 32] on input "Dynamic Content Wrapper" at bounding box center [585, 33] width 69 height 12
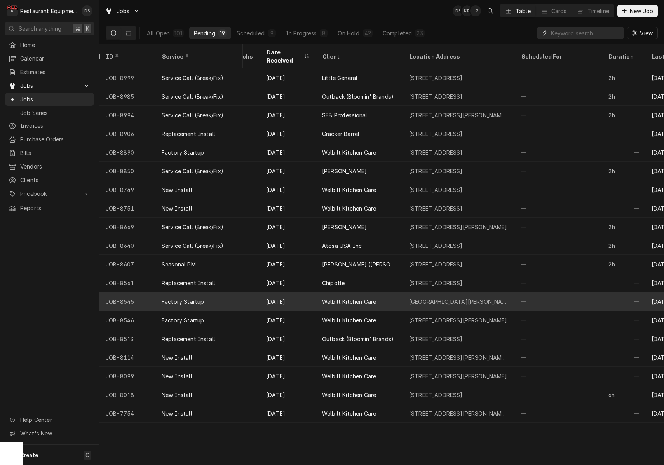
scroll to position [0, 256]
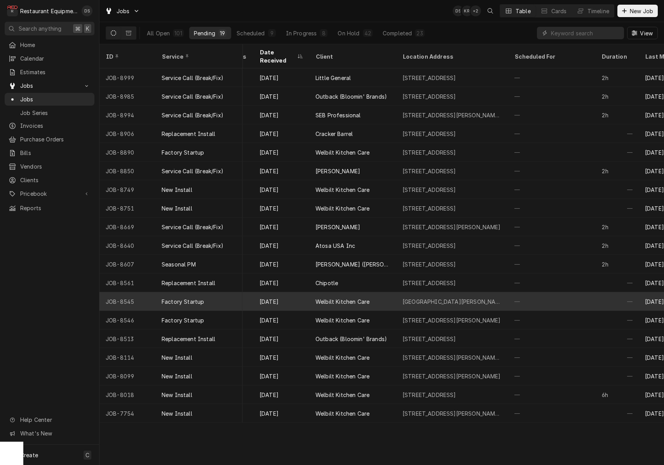
click at [496, 292] on div "Route 52 Baker Building, Bluewell, WV 24701" at bounding box center [452, 301] width 112 height 19
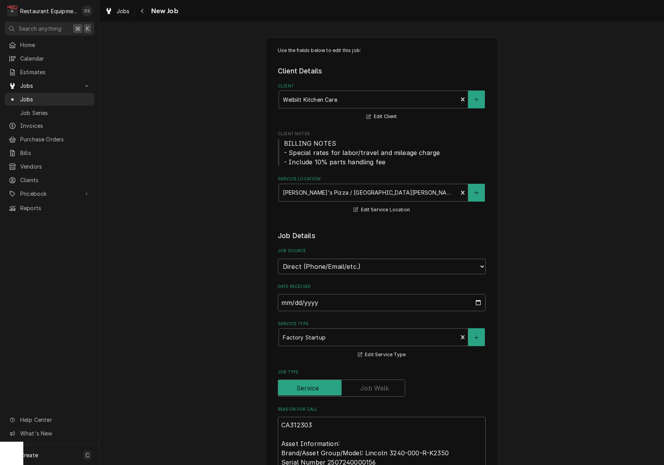
type textarea "x"
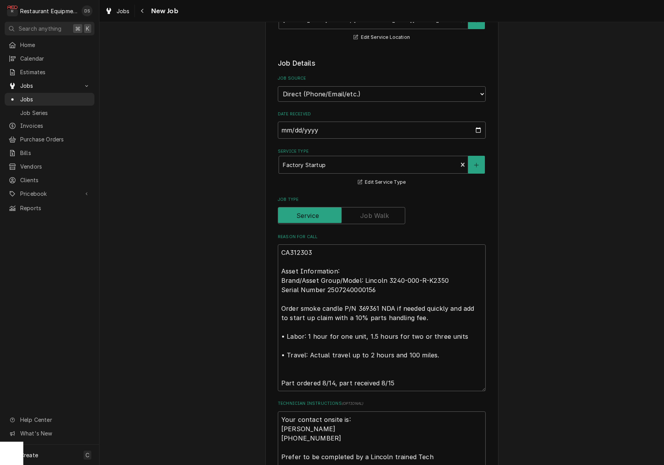
scroll to position [172, 0]
drag, startPoint x: 316, startPoint y: 241, endPoint x: 285, endPoint y: 242, distance: 30.4
click at [276, 242] on div "Use the fields below to edit this job: Client Details Client Welbilt Kitchen Ca…" at bounding box center [381, 456] width 233 height 1182
click at [35, 190] on span "Pricebook" at bounding box center [49, 194] width 59 height 8
drag, startPoint x: 387, startPoint y: 273, endPoint x: 40, endPoint y: 214, distance: 352.1
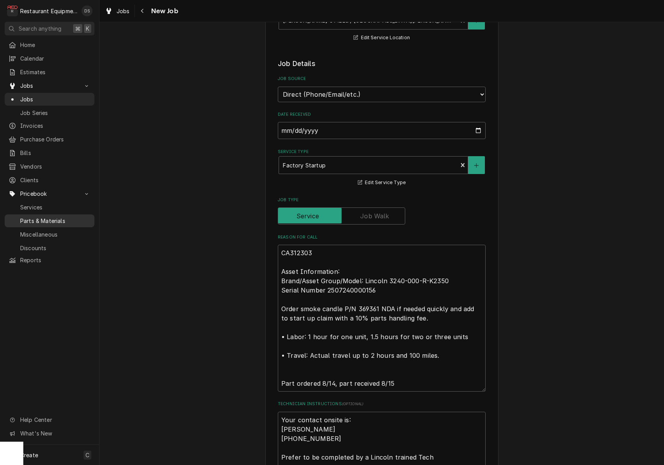
click at [40, 217] on span "Parts & Materials" at bounding box center [55, 221] width 70 height 8
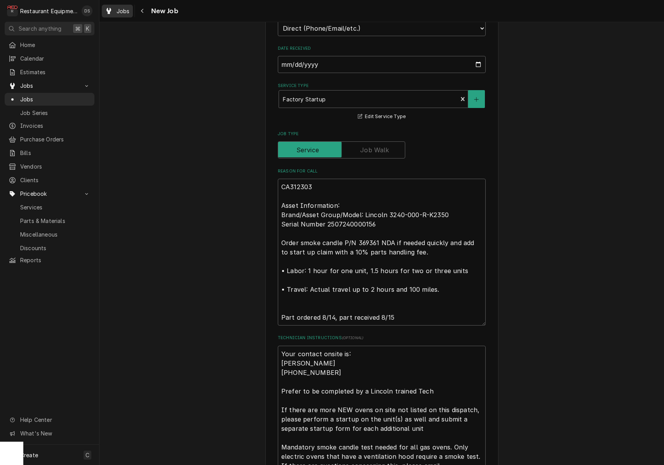
scroll to position [239, 0]
click at [147, 10] on button "Navigate back" at bounding box center [142, 11] width 12 height 12
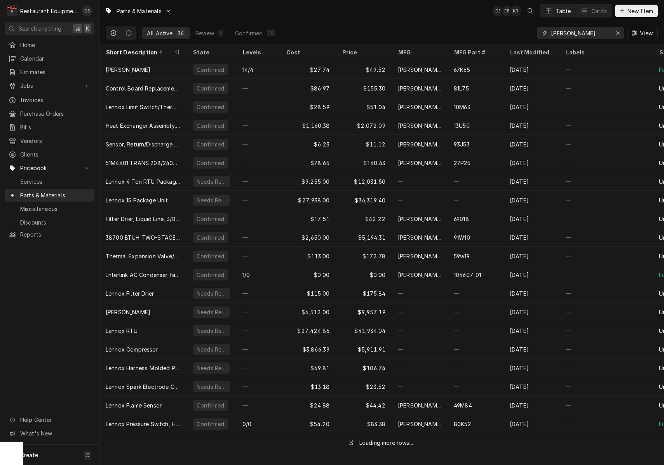
drag, startPoint x: 579, startPoint y: 33, endPoint x: 516, endPoint y: 28, distance: 62.8
click at [516, 28] on div "All Active 36 Review 8 Confirmed 28 lennox View" at bounding box center [382, 33] width 552 height 22
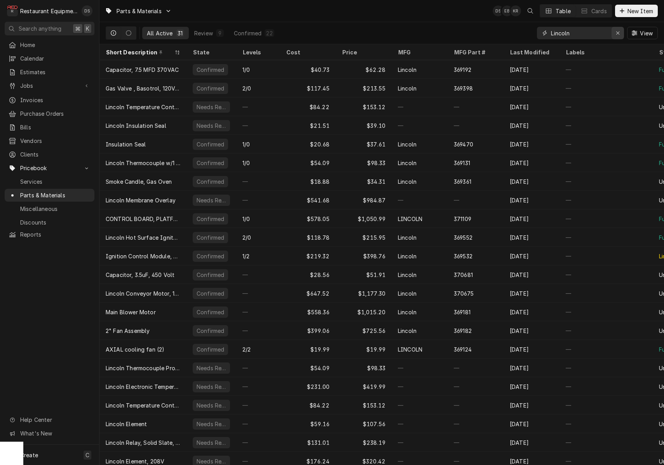
type input "Lincoln"
click at [619, 34] on icon "Erase input" at bounding box center [618, 32] width 4 height 5
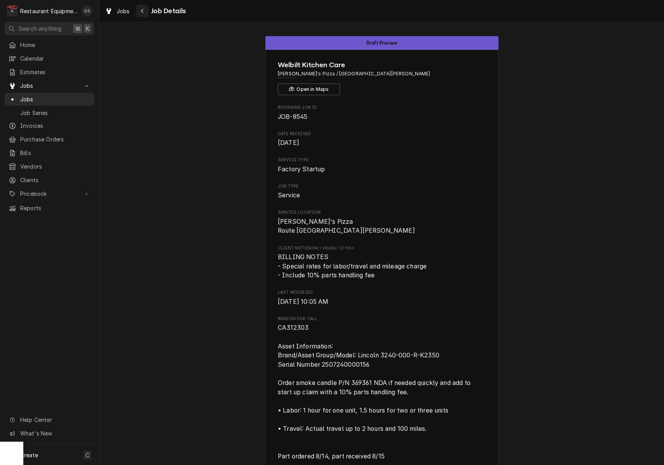
click at [145, 11] on div "Navigate back" at bounding box center [143, 11] width 8 height 8
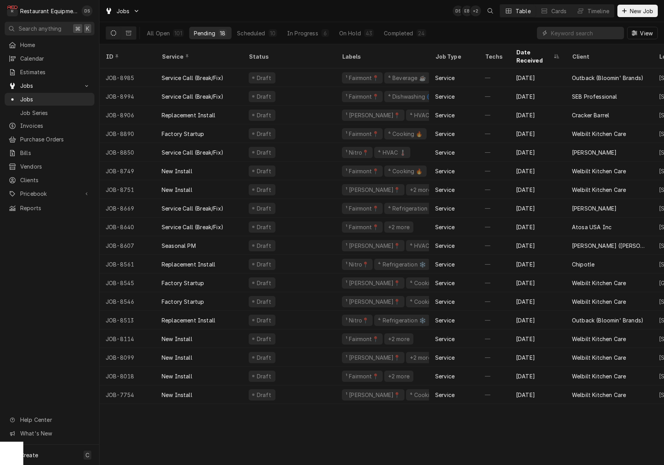
drag, startPoint x: 167, startPoint y: 30, endPoint x: 227, endPoint y: 41, distance: 60.9
click at [167, 30] on div "All Open" at bounding box center [158, 33] width 23 height 8
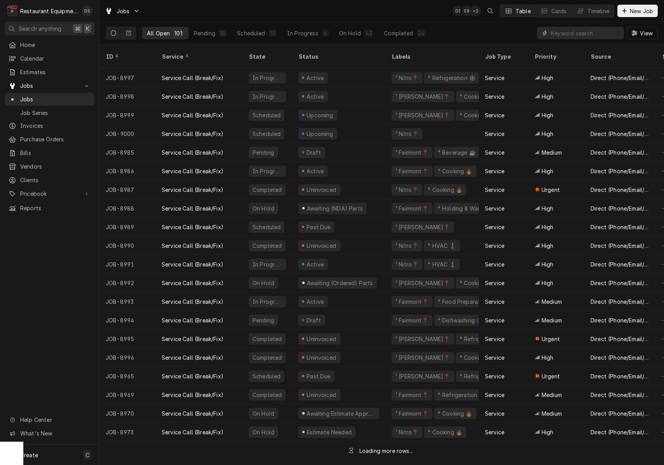
click at [570, 32] on input "Dynamic Content Wrapper" at bounding box center [585, 33] width 69 height 12
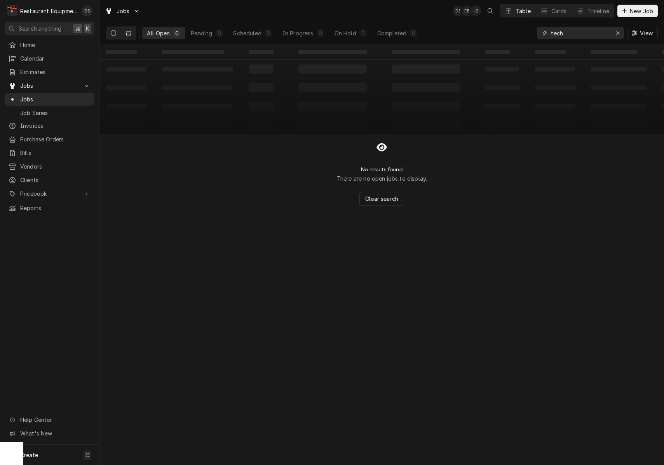
type input "tech"
click at [126, 31] on icon "Dynamic Content Wrapper" at bounding box center [128, 33] width 5 height 5
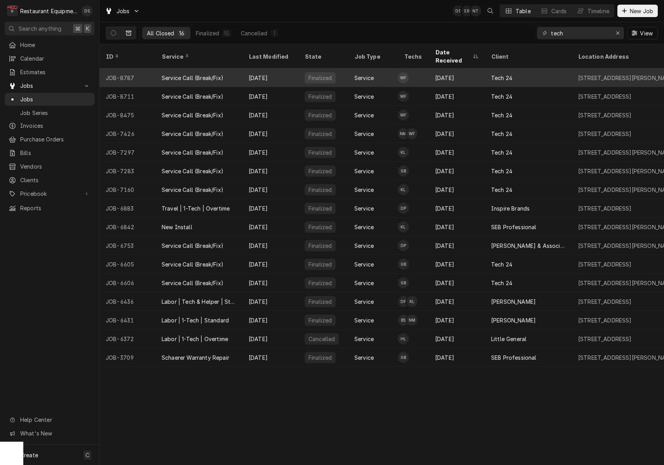
click at [342, 71] on div "Finalized" at bounding box center [323, 77] width 50 height 19
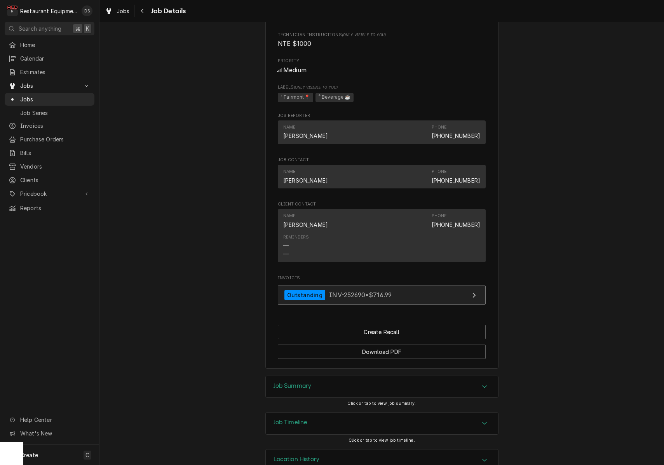
click at [385, 291] on span "INV-252690 • $716.99" at bounding box center [360, 295] width 63 height 8
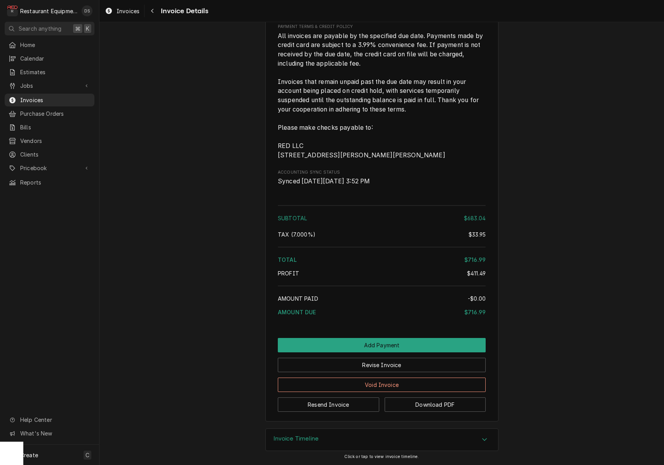
scroll to position [1781, 0]
drag, startPoint x: 358, startPoint y: 446, endPoint x: 359, endPoint y: 420, distance: 26.1
click at [354, 441] on div "Invoice Timeline" at bounding box center [382, 440] width 232 height 22
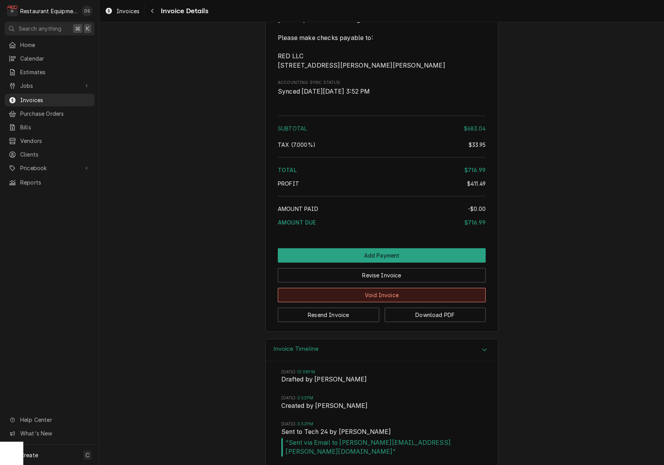
scroll to position [1869, 0]
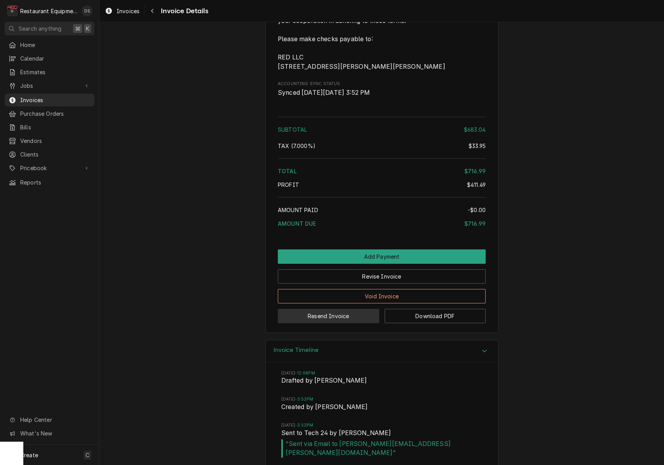
click at [325, 316] on button "Resend Invoice" at bounding box center [328, 316] width 101 height 14
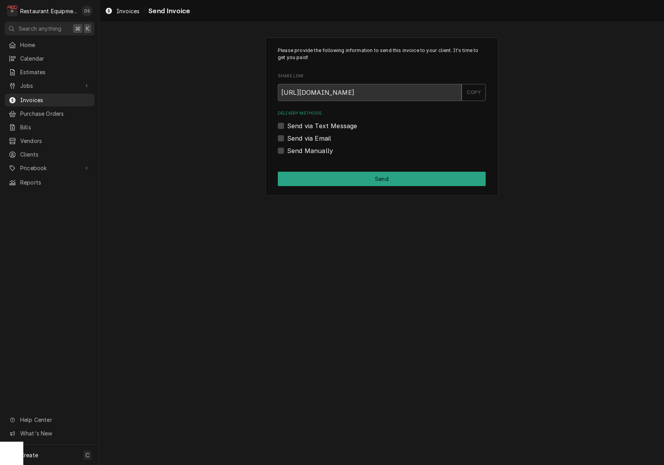
click at [287, 138] on label "Send via Email" at bounding box center [309, 138] width 44 height 9
click at [287, 138] on input "Send via Email" at bounding box center [391, 142] width 208 height 17
checkbox input "true"
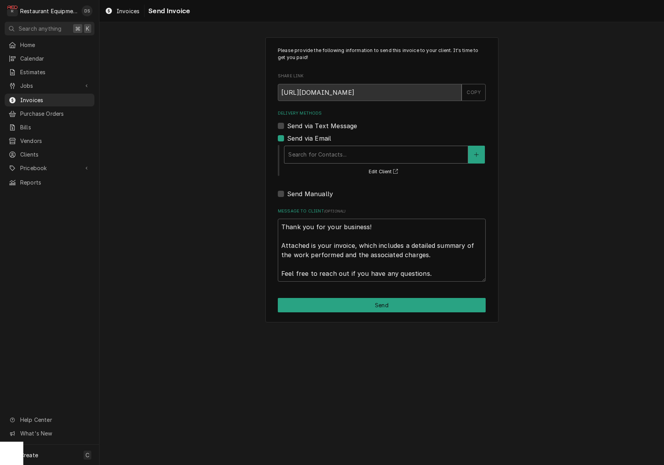
click at [360, 153] on div "Delivery Methods" at bounding box center [376, 155] width 176 height 14
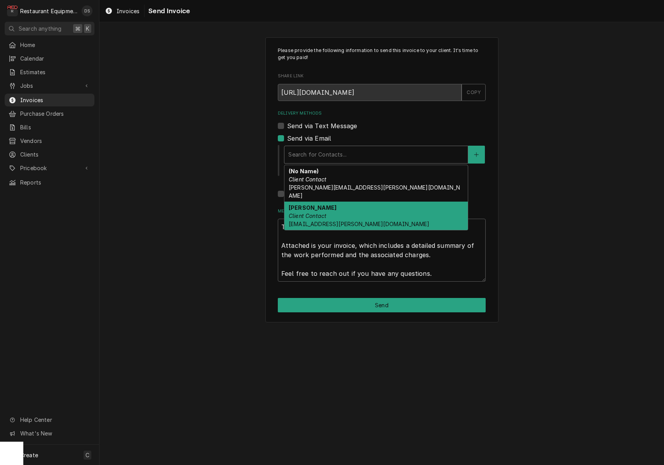
click at [349, 202] on div "Nikki Williams Client Contact nikki.williams@mytech24.com" at bounding box center [375, 216] width 183 height 28
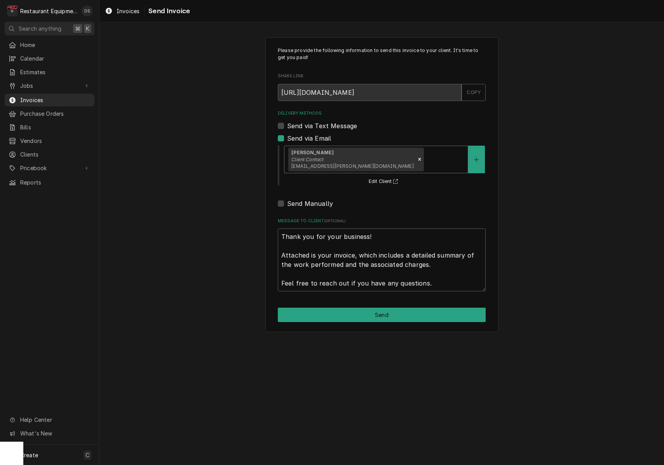
click at [400, 314] on button "Send" at bounding box center [382, 315] width 208 height 14
type textarea "x"
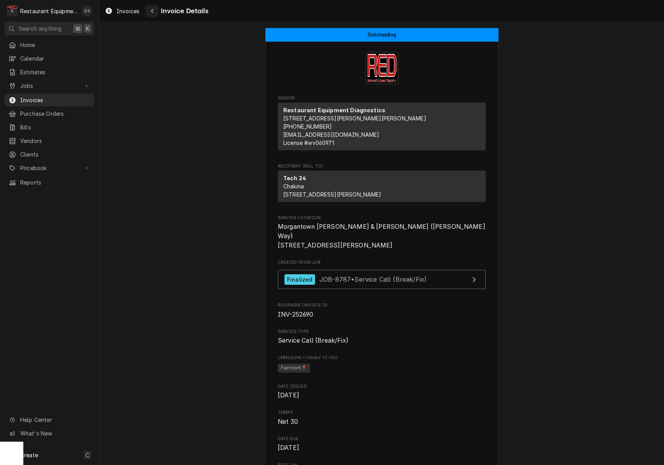
click at [152, 12] on icon "Navigate back" at bounding box center [152, 10] width 3 height 5
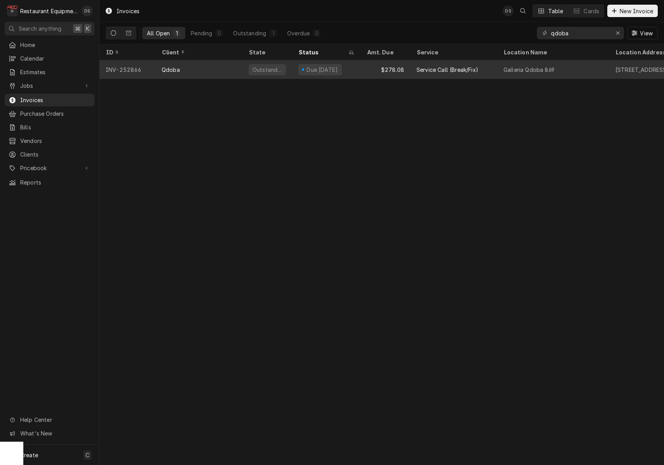
click at [363, 70] on div "$278.08" at bounding box center [386, 69] width 50 height 19
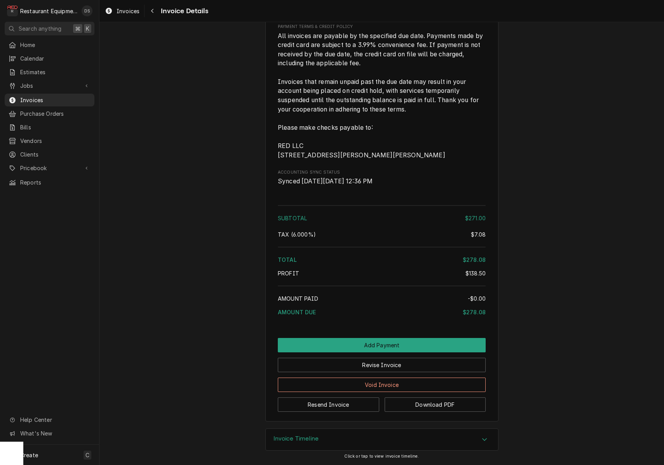
drag, startPoint x: 401, startPoint y: 447, endPoint x: 404, endPoint y: 441, distance: 7.0
click at [401, 447] on div "Invoice Timeline" at bounding box center [382, 440] width 232 height 22
